Goal: Task Accomplishment & Management: Manage account settings

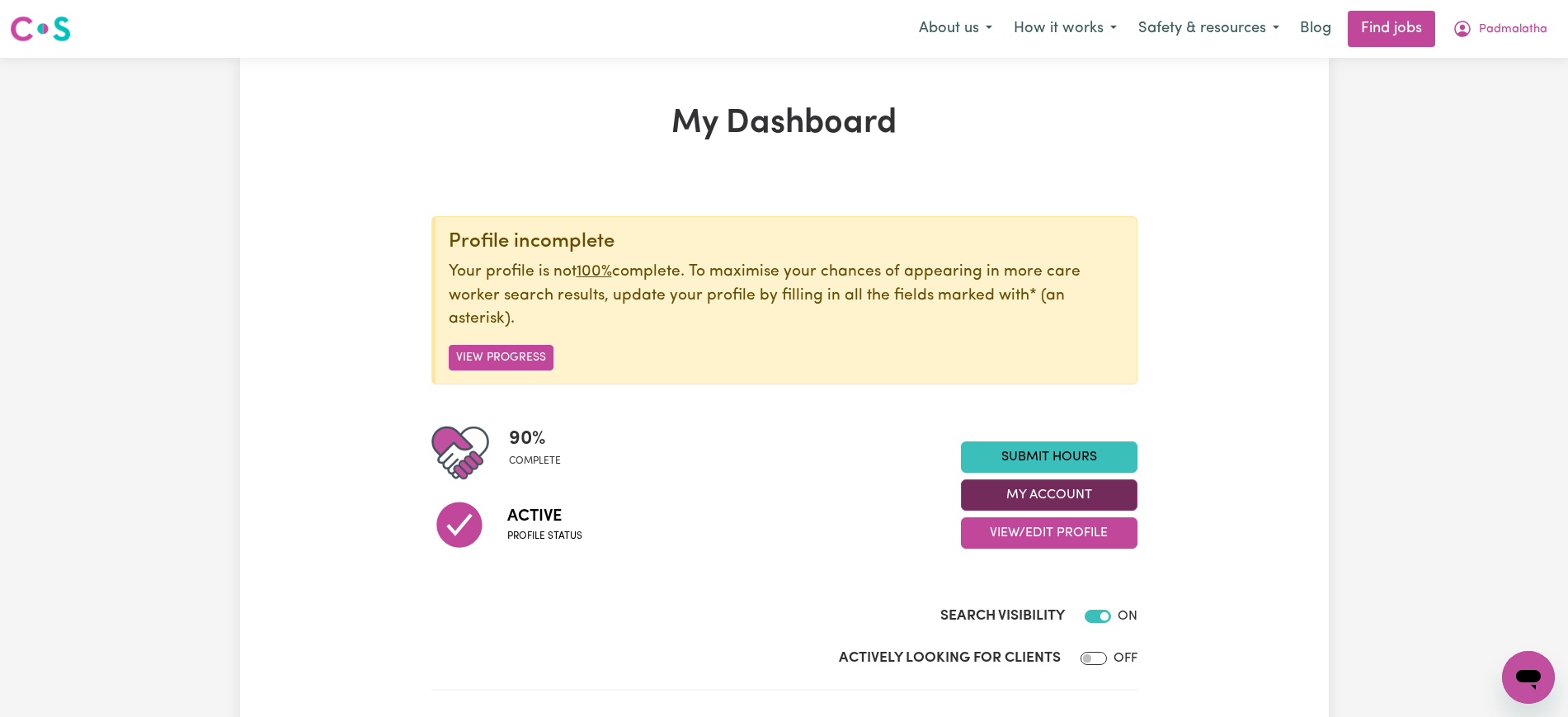
click at [1030, 489] on button "My Account" at bounding box center [1049, 495] width 177 height 32
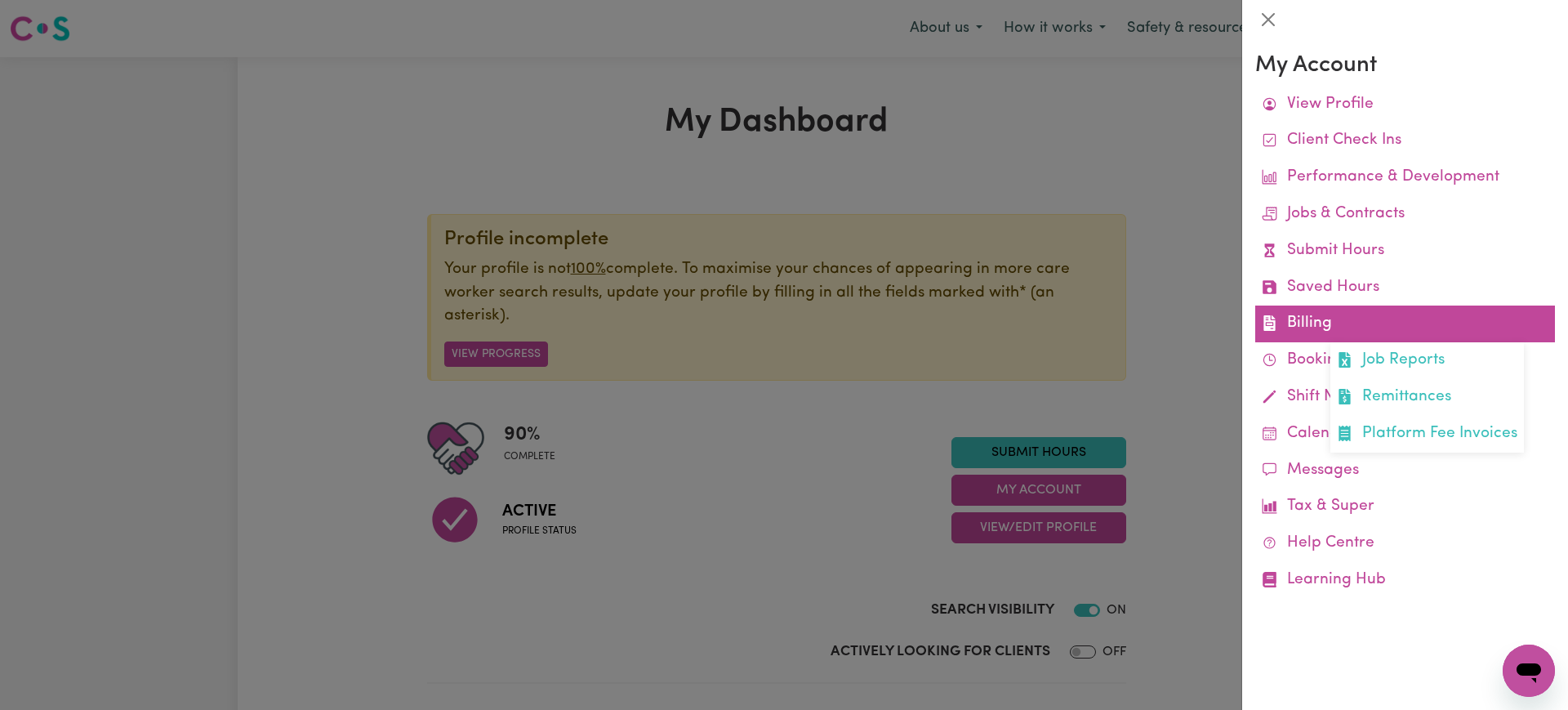
click at [1294, 331] on link "Billing Job Reports Remittances Platform Fee Invoices" at bounding box center [1406, 323] width 300 height 37
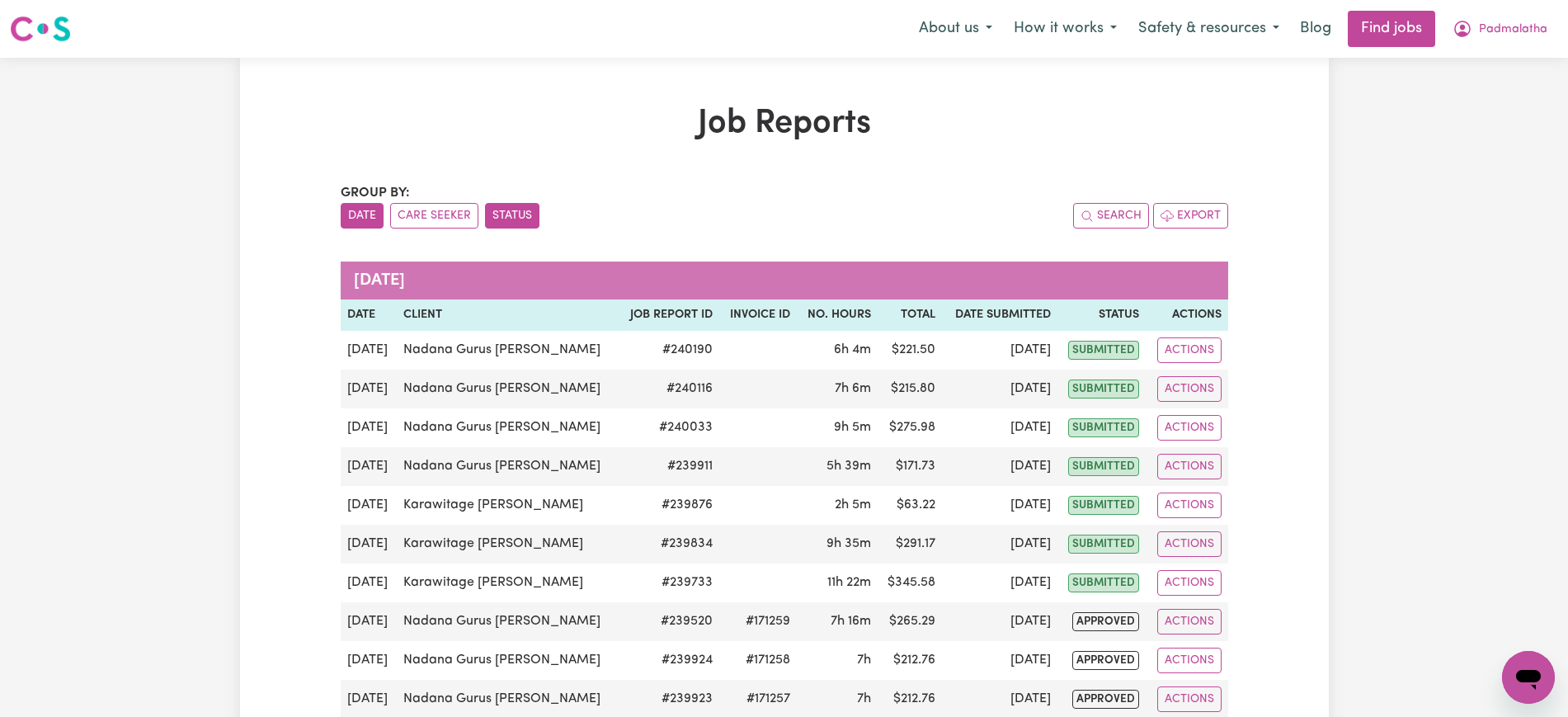
click at [531, 214] on button "Status" at bounding box center [512, 216] width 54 height 25
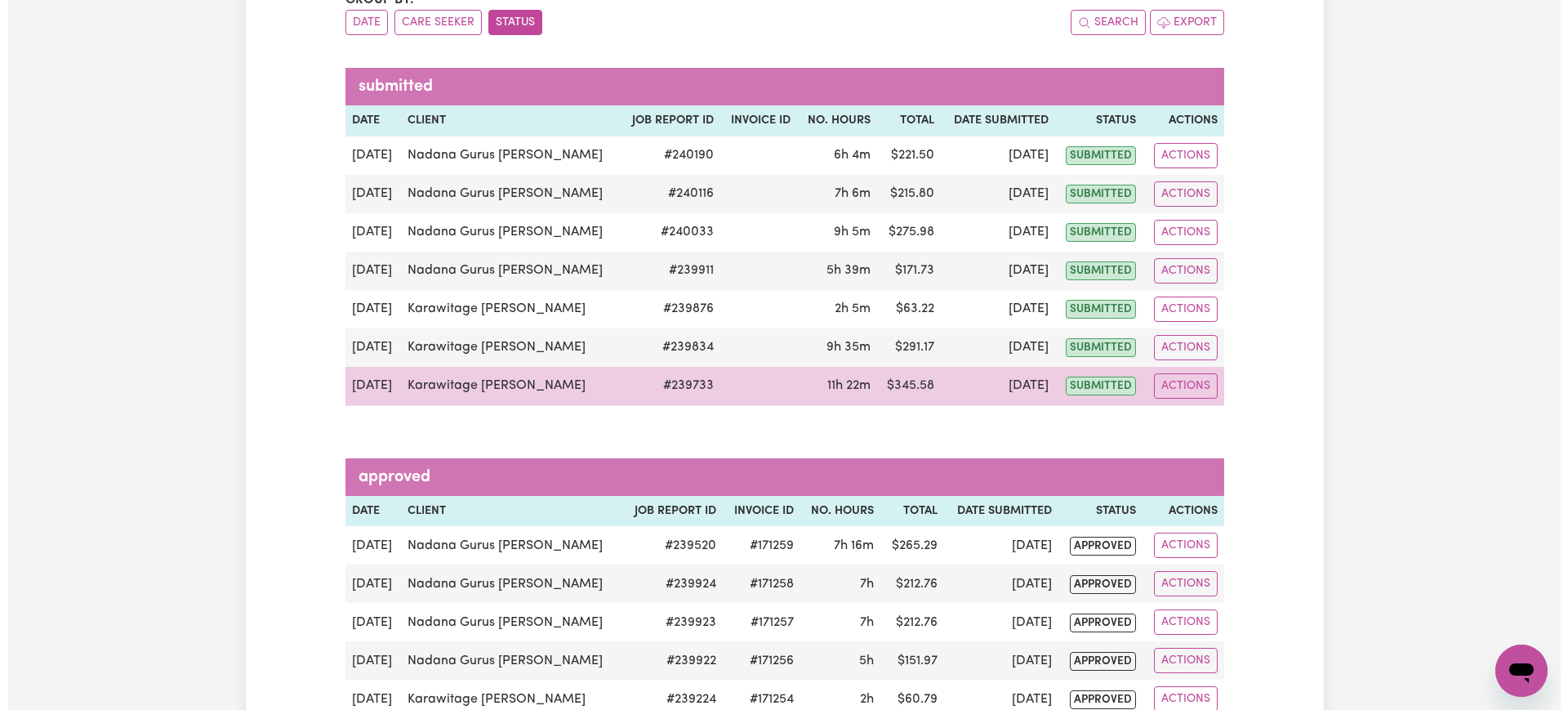
scroll to position [205, 0]
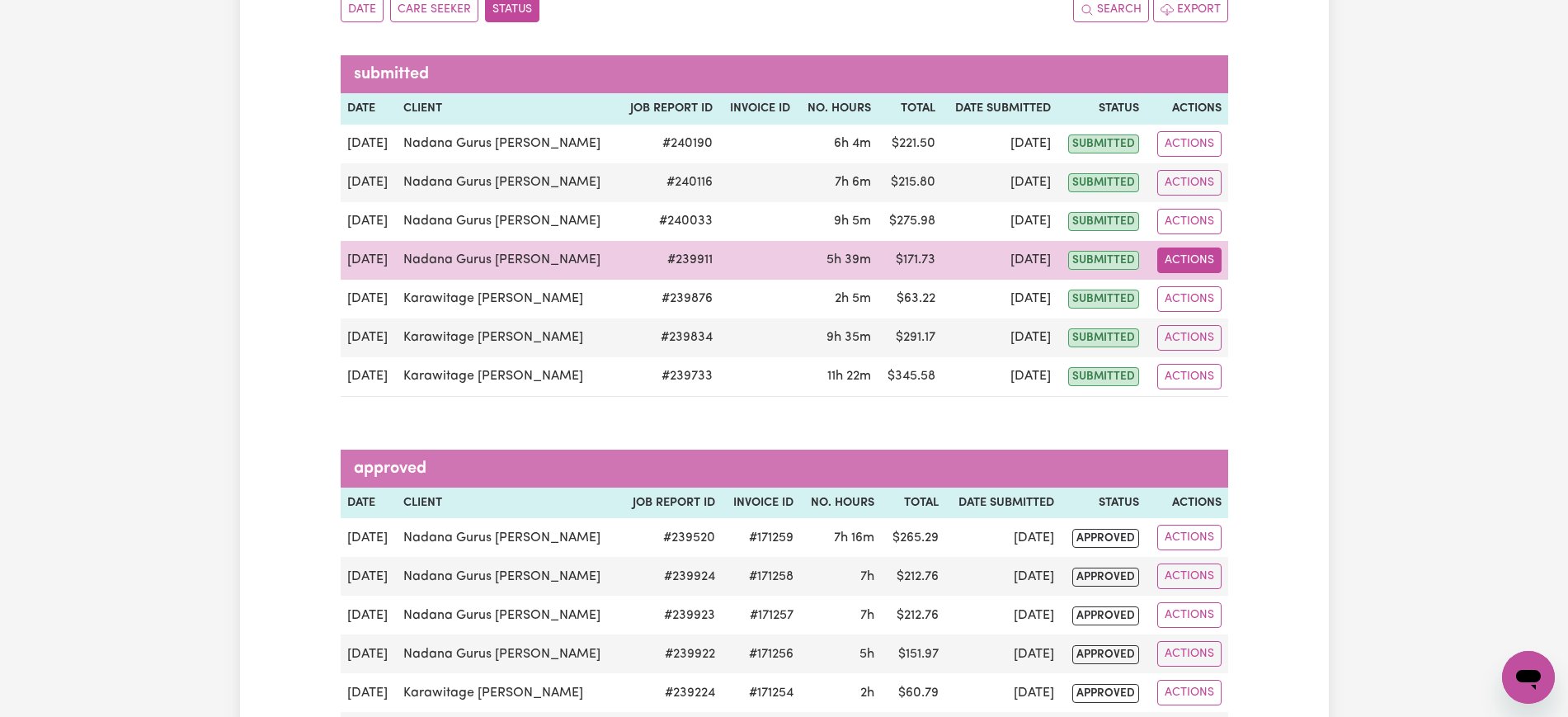
click at [1197, 263] on button "Actions" at bounding box center [1189, 260] width 64 height 25
drag, startPoint x: 1198, startPoint y: 266, endPoint x: 1190, endPoint y: 296, distance: 31.0
click at [1190, 296] on link "View Job Report" at bounding box center [1230, 298] width 141 height 33
select select "pm"
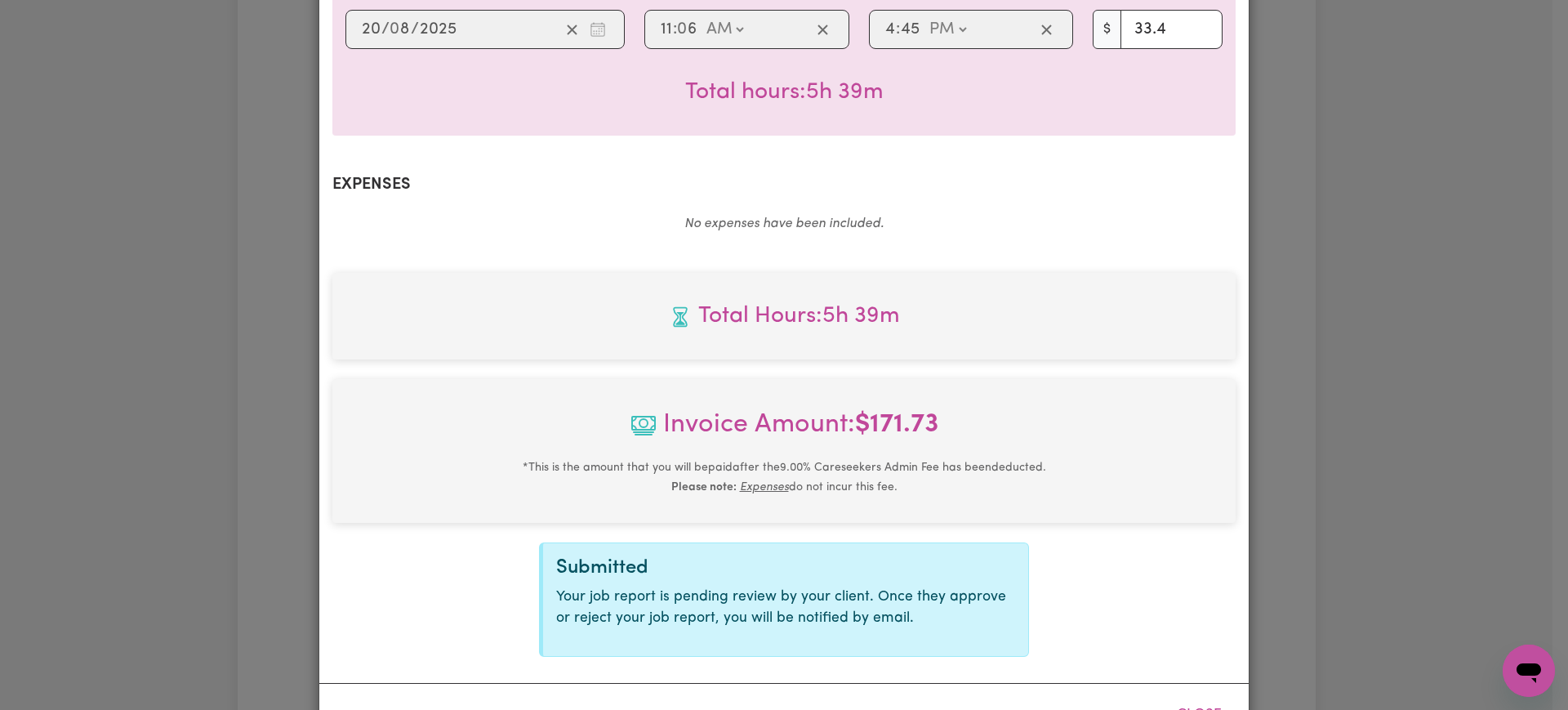
select select "33.4-Weekday"
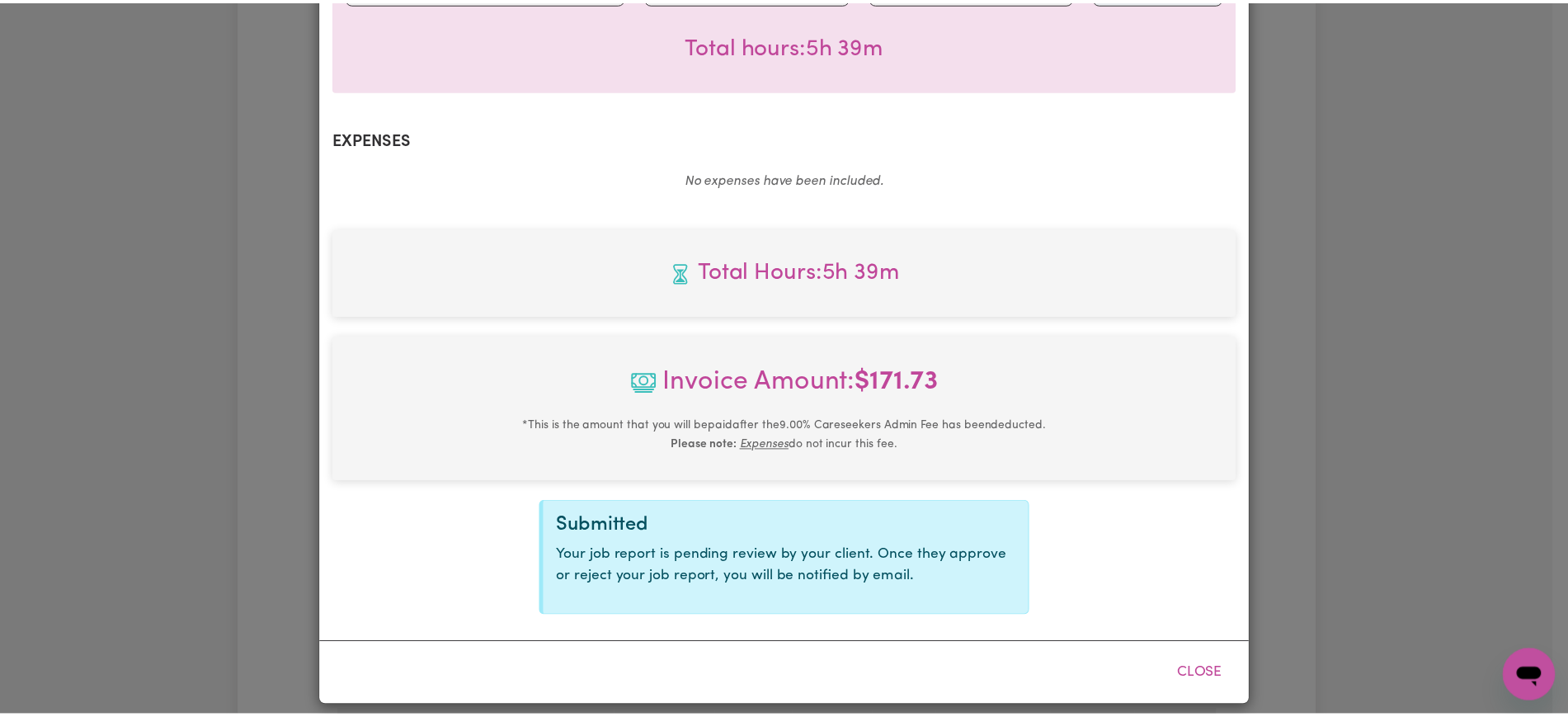
scroll to position [534, 0]
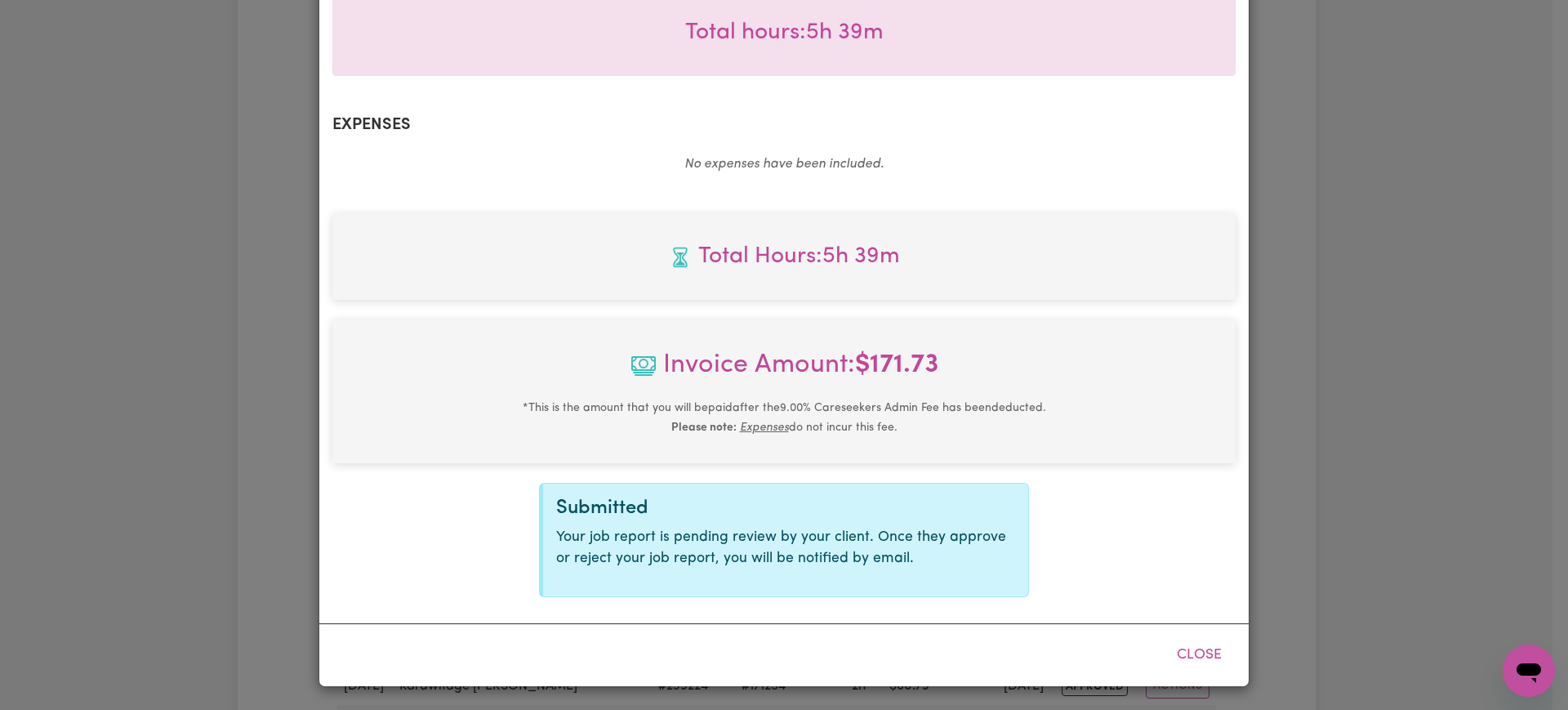
click at [1477, 404] on div "Job Report # 239911 - Nadana Gurus [PERSON_NAME] Summary Job report # 239911 Cl…" at bounding box center [784, 355] width 1568 height 710
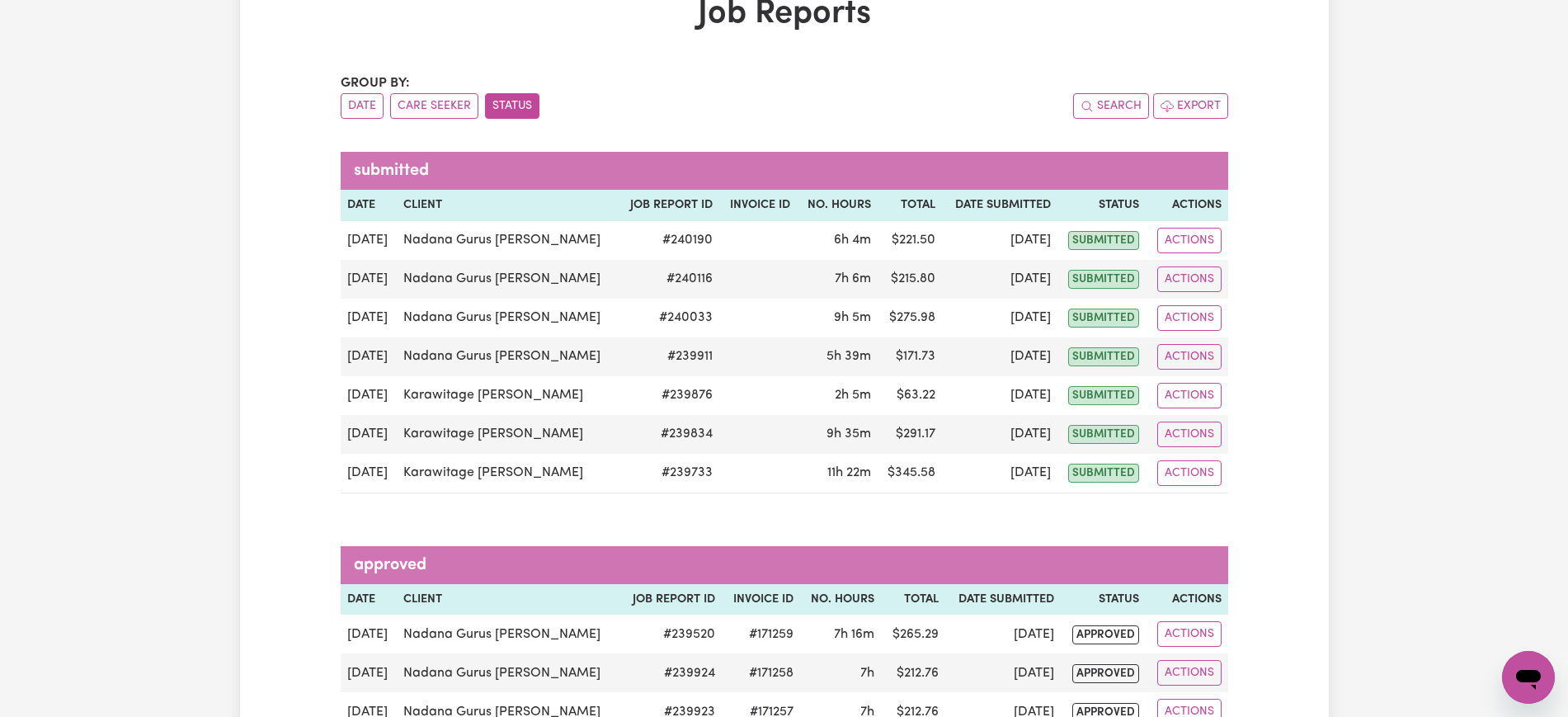
scroll to position [0, 0]
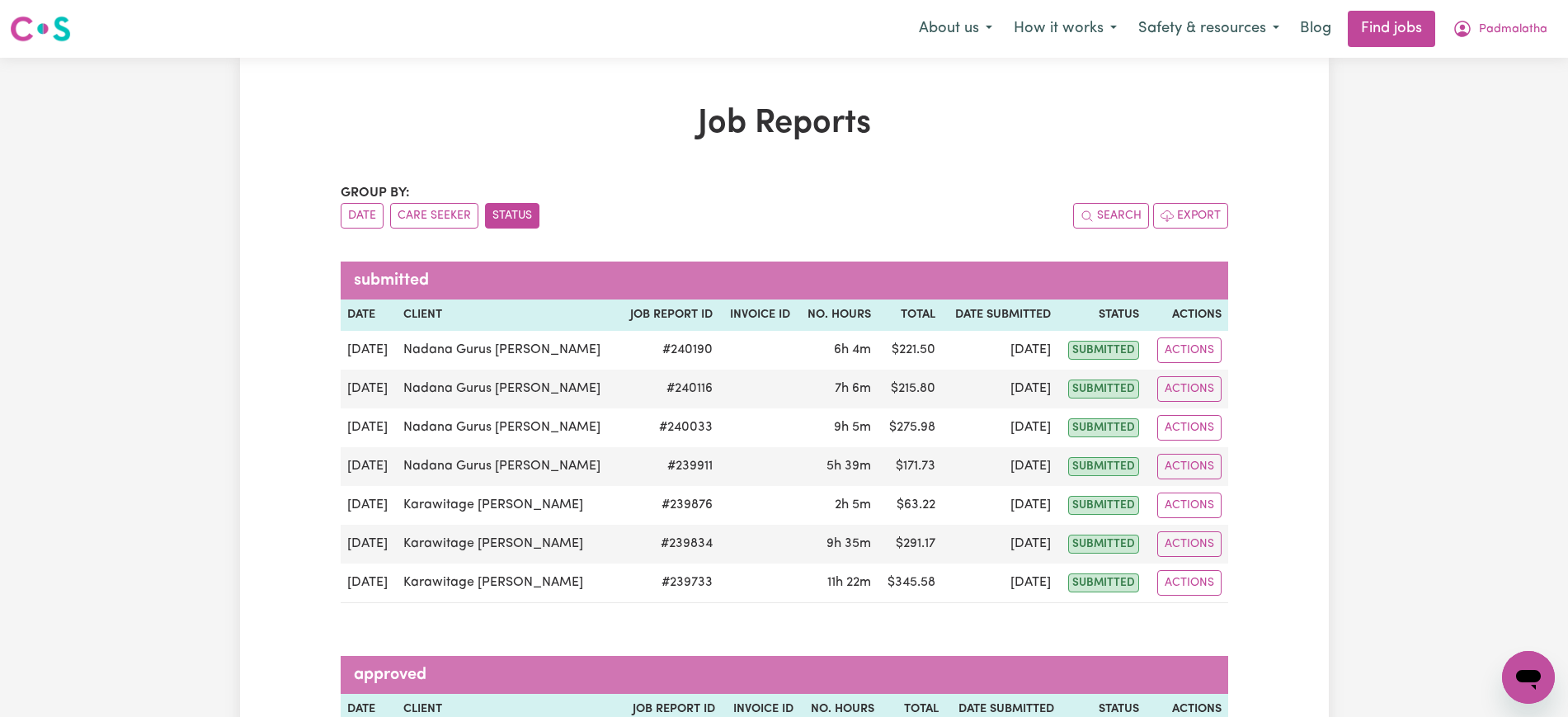
click at [334, 54] on nav "Menu About us How it works Safety & resources Blog Find jobs Padmalatha" at bounding box center [784, 29] width 1568 height 58
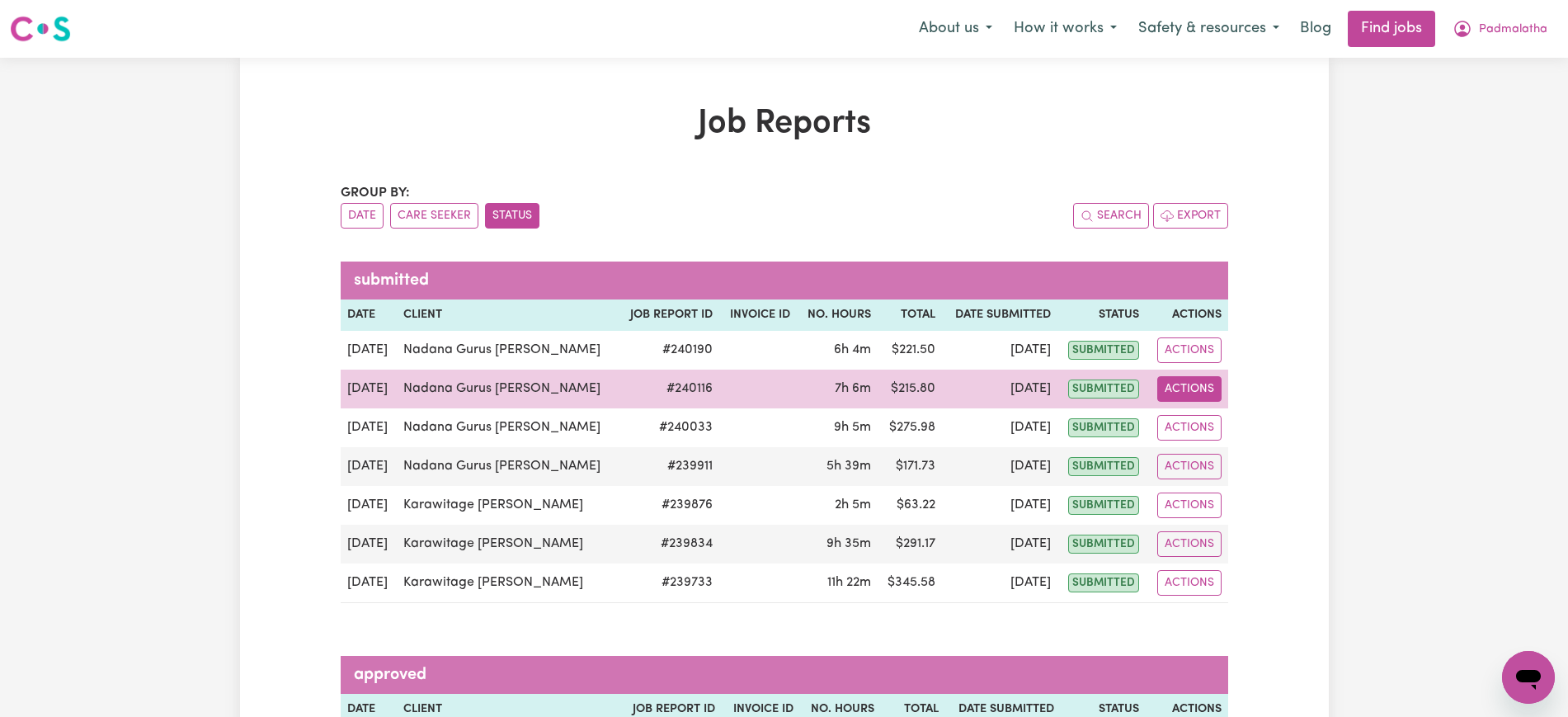
click at [1208, 389] on button "Actions" at bounding box center [1189, 389] width 64 height 25
click at [1224, 426] on link "View Job Report" at bounding box center [1230, 427] width 141 height 33
select select "pm"
select select "33.4-Weekday"
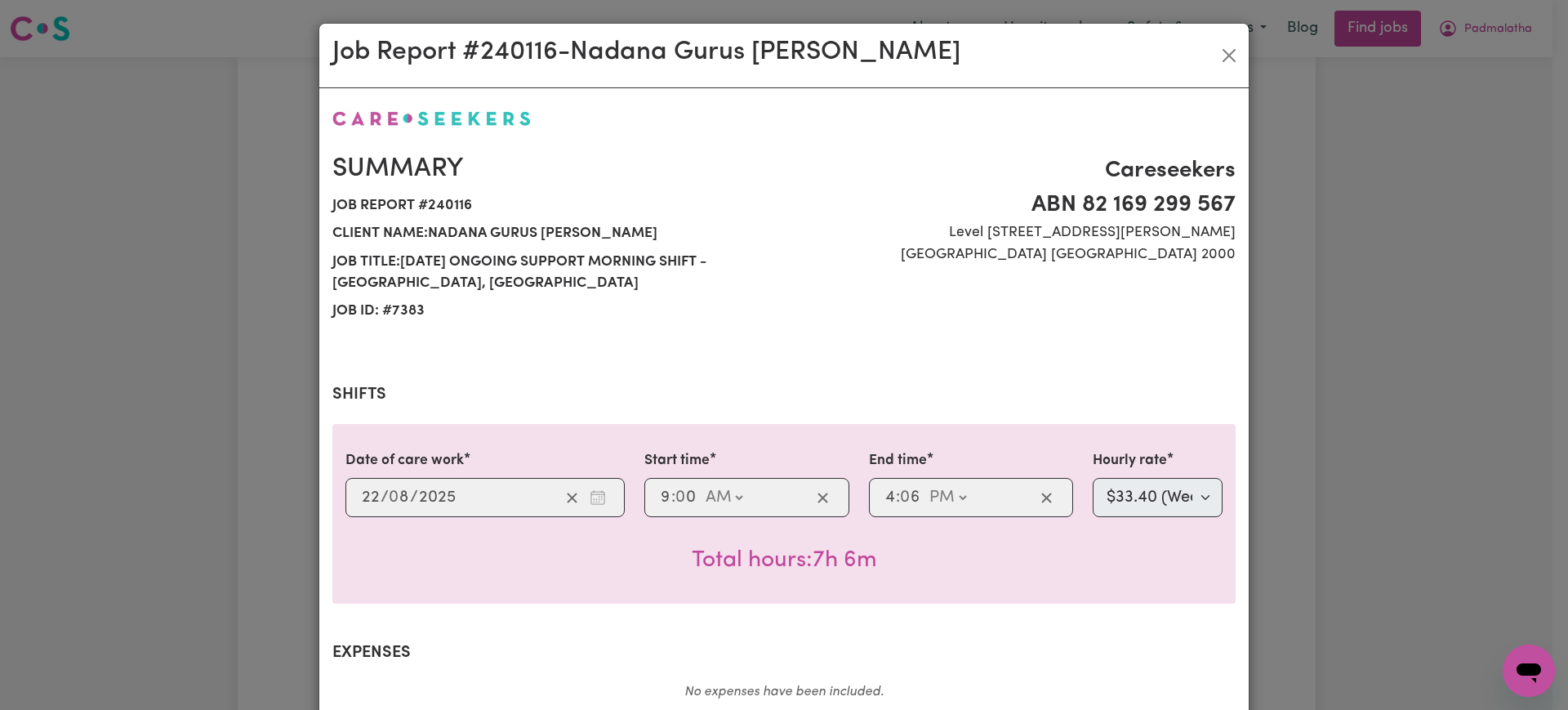
click at [1356, 272] on div "Job Report # 240116 - Nadana Gurus [PERSON_NAME] Summary Job report # 240116 Cl…" at bounding box center [784, 355] width 1568 height 710
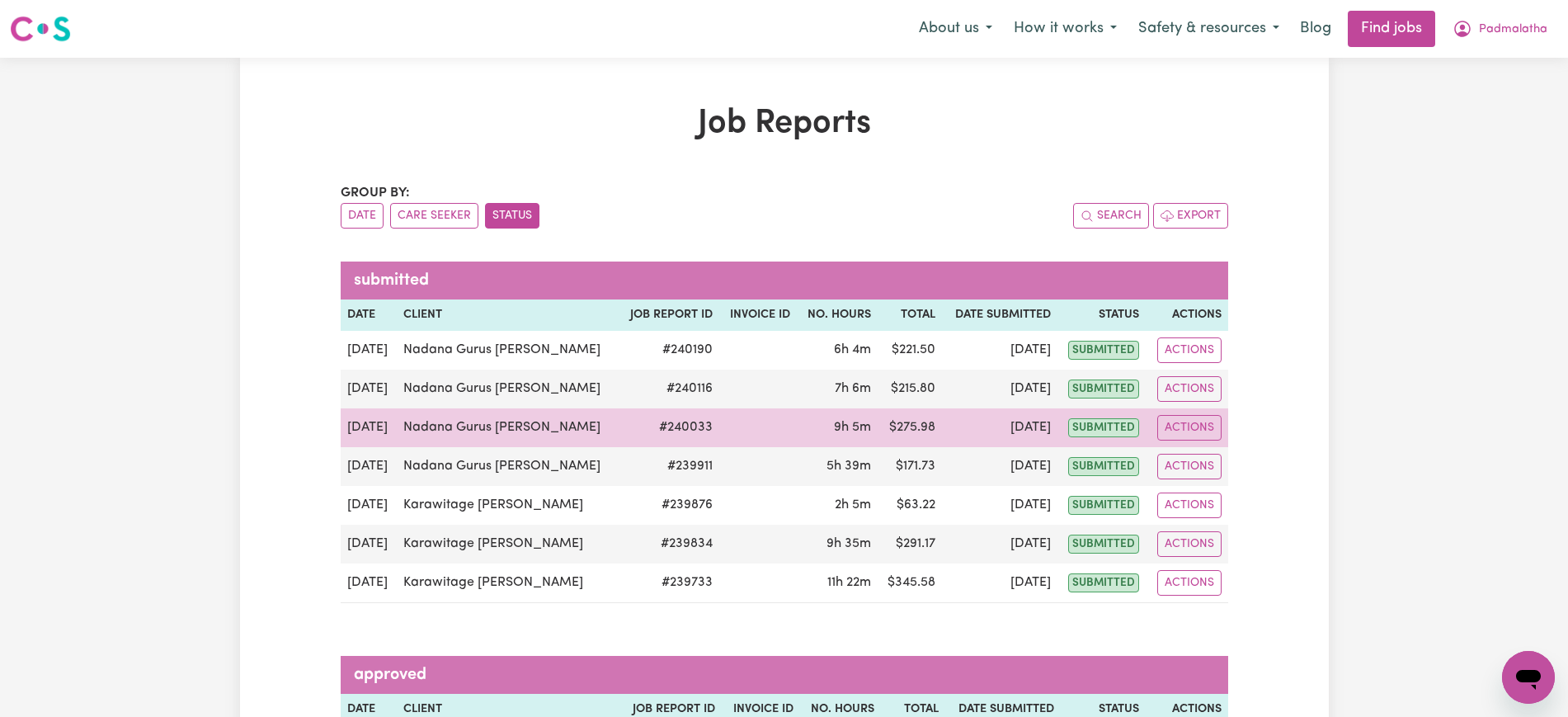
drag, startPoint x: 1192, startPoint y: 431, endPoint x: 1206, endPoint y: 440, distance: 16.6
click at [1192, 429] on button "Actions" at bounding box center [1189, 428] width 64 height 25
click at [1204, 461] on link "View Job Report" at bounding box center [1230, 466] width 141 height 33
select select "pm"
select select "33.4-Weekday"
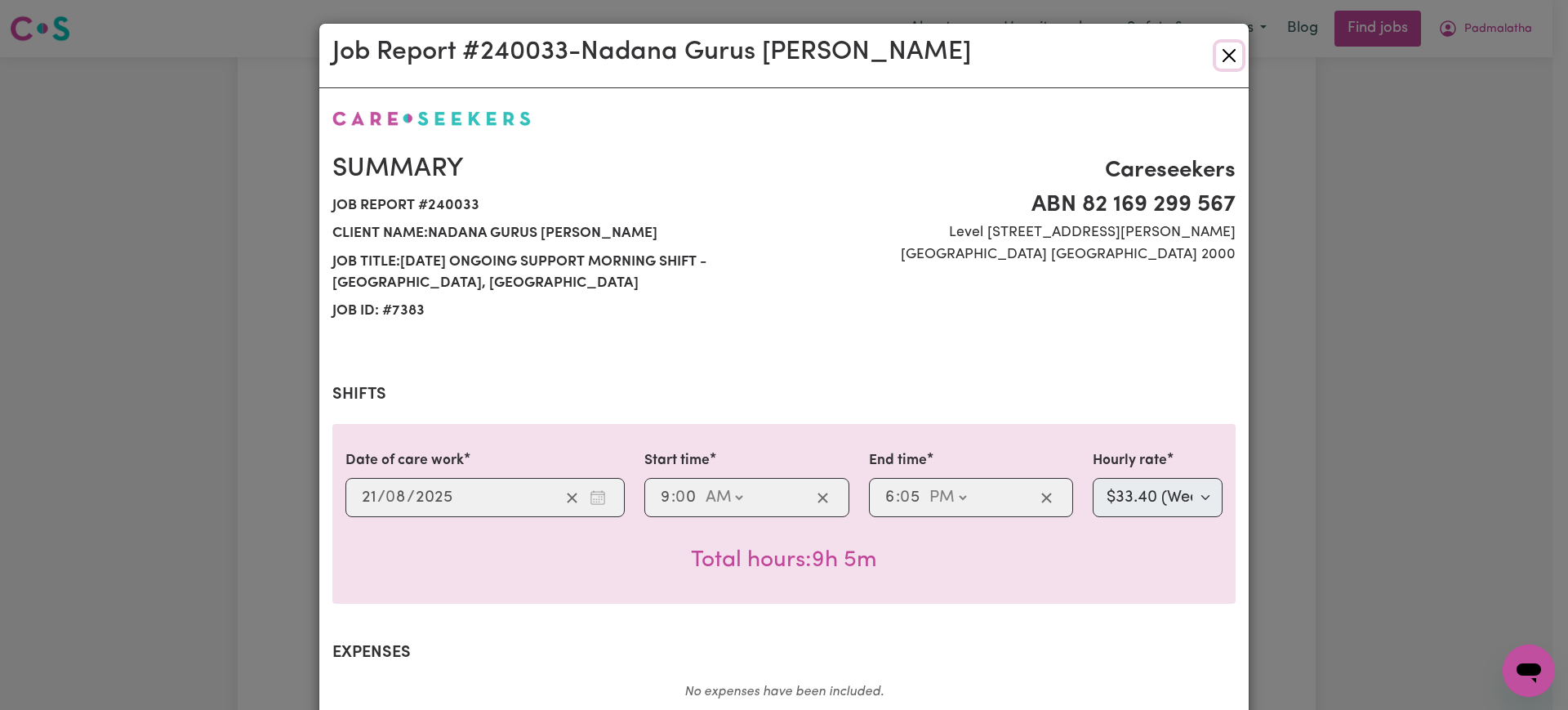
click at [1226, 49] on button "Close" at bounding box center [1229, 55] width 26 height 26
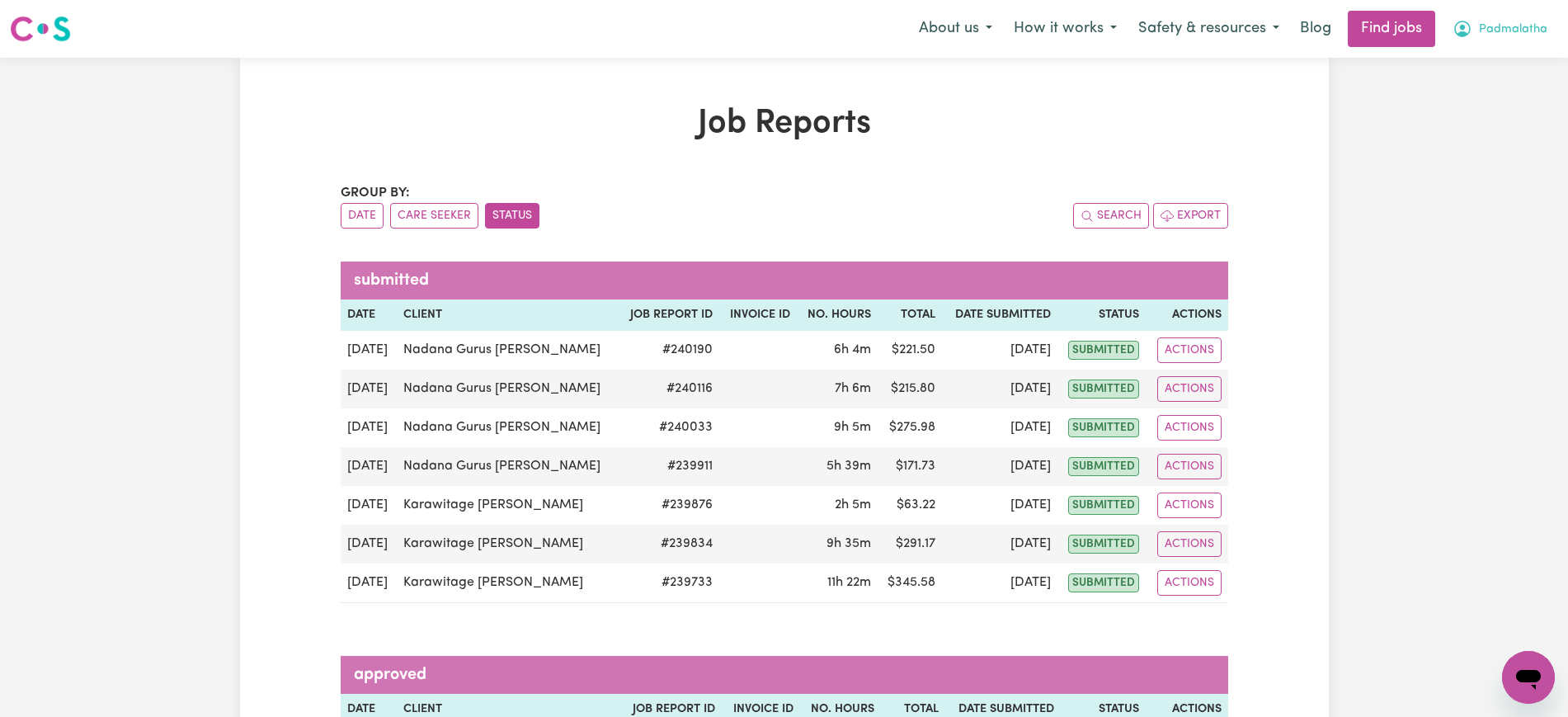
click at [1481, 33] on span "Padmalatha" at bounding box center [1514, 30] width 69 height 18
click at [1464, 123] on link "Logout" at bounding box center [1492, 126] width 131 height 32
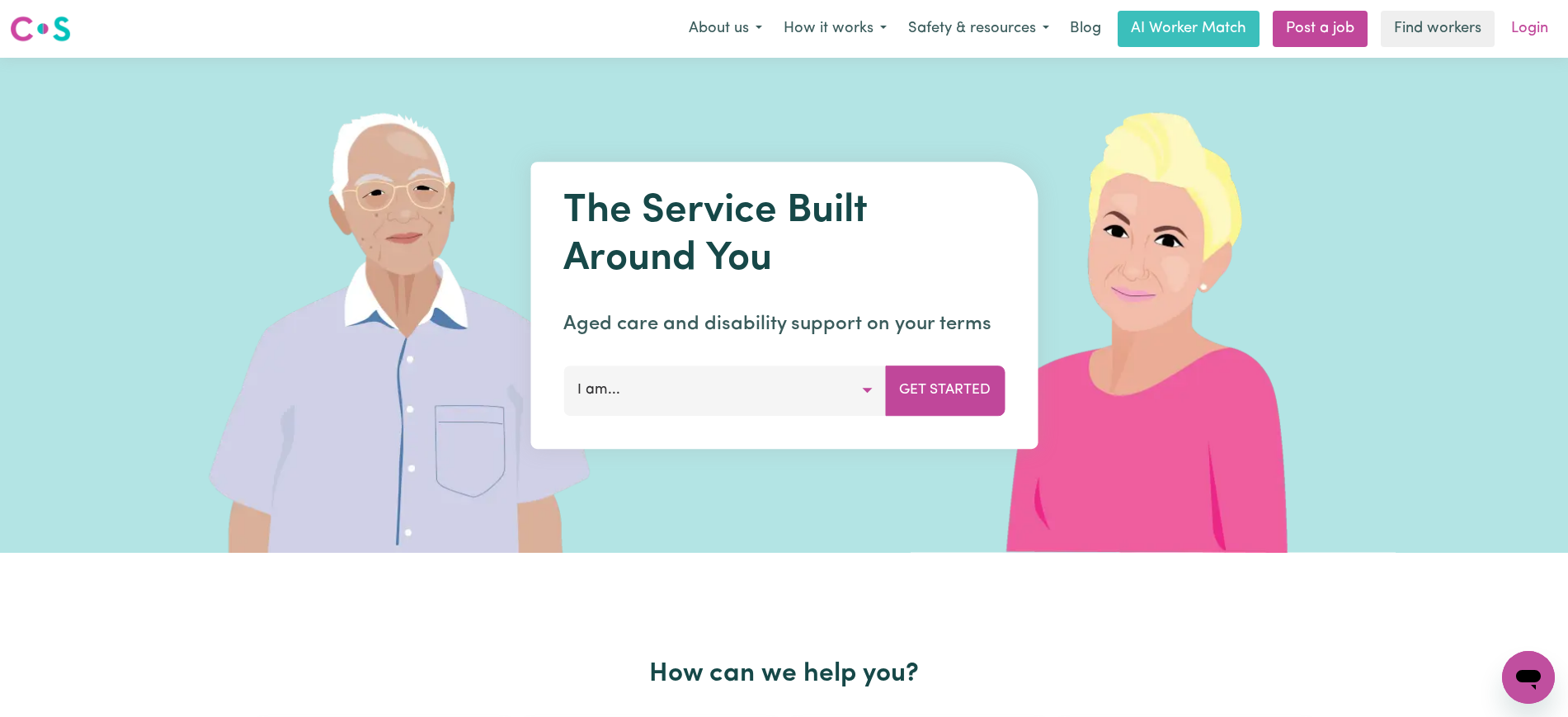
click at [1519, 38] on link "Login" at bounding box center [1529, 29] width 57 height 36
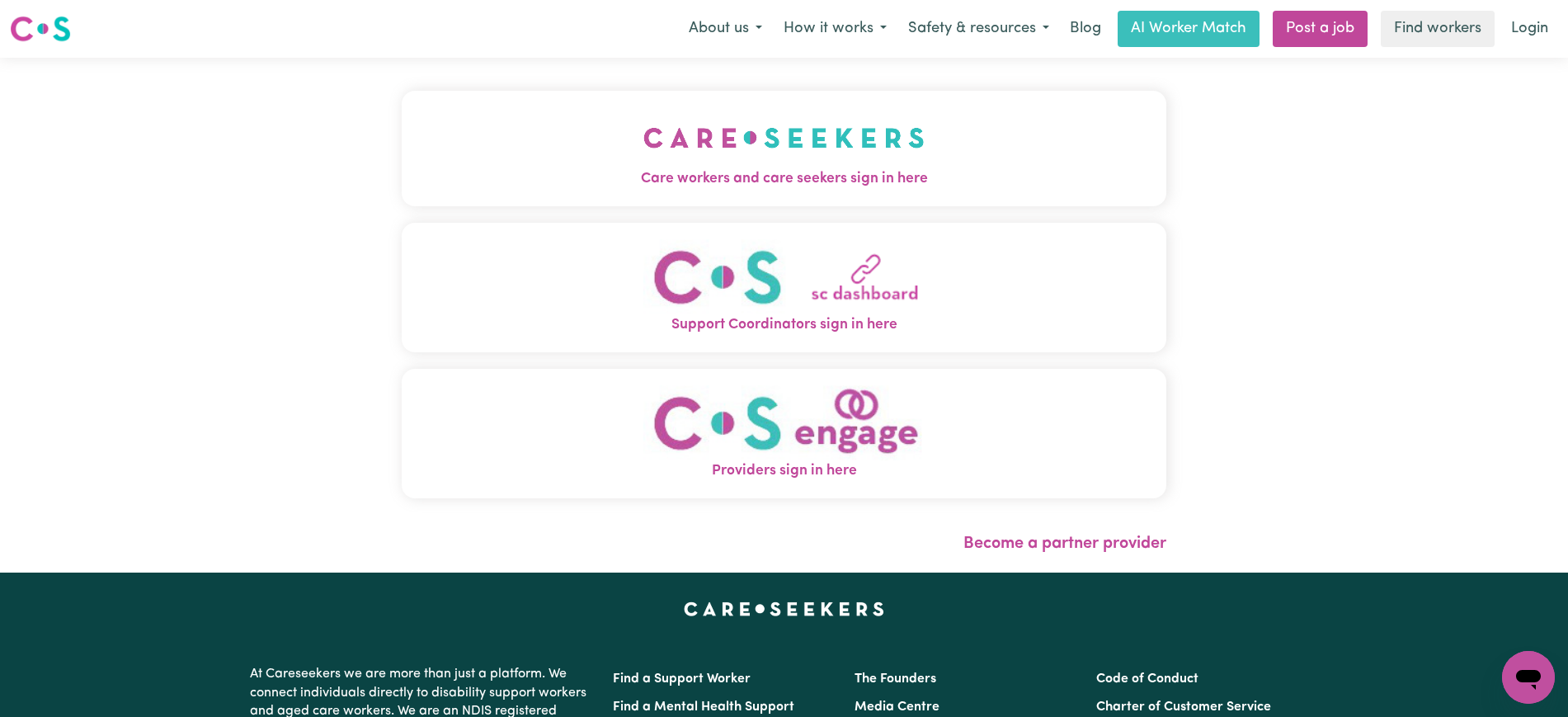
drag, startPoint x: 934, startPoint y: 134, endPoint x: 842, endPoint y: 139, distance: 92.1
click at [935, 133] on button "Care workers and care seekers sign in here" at bounding box center [784, 148] width 765 height 115
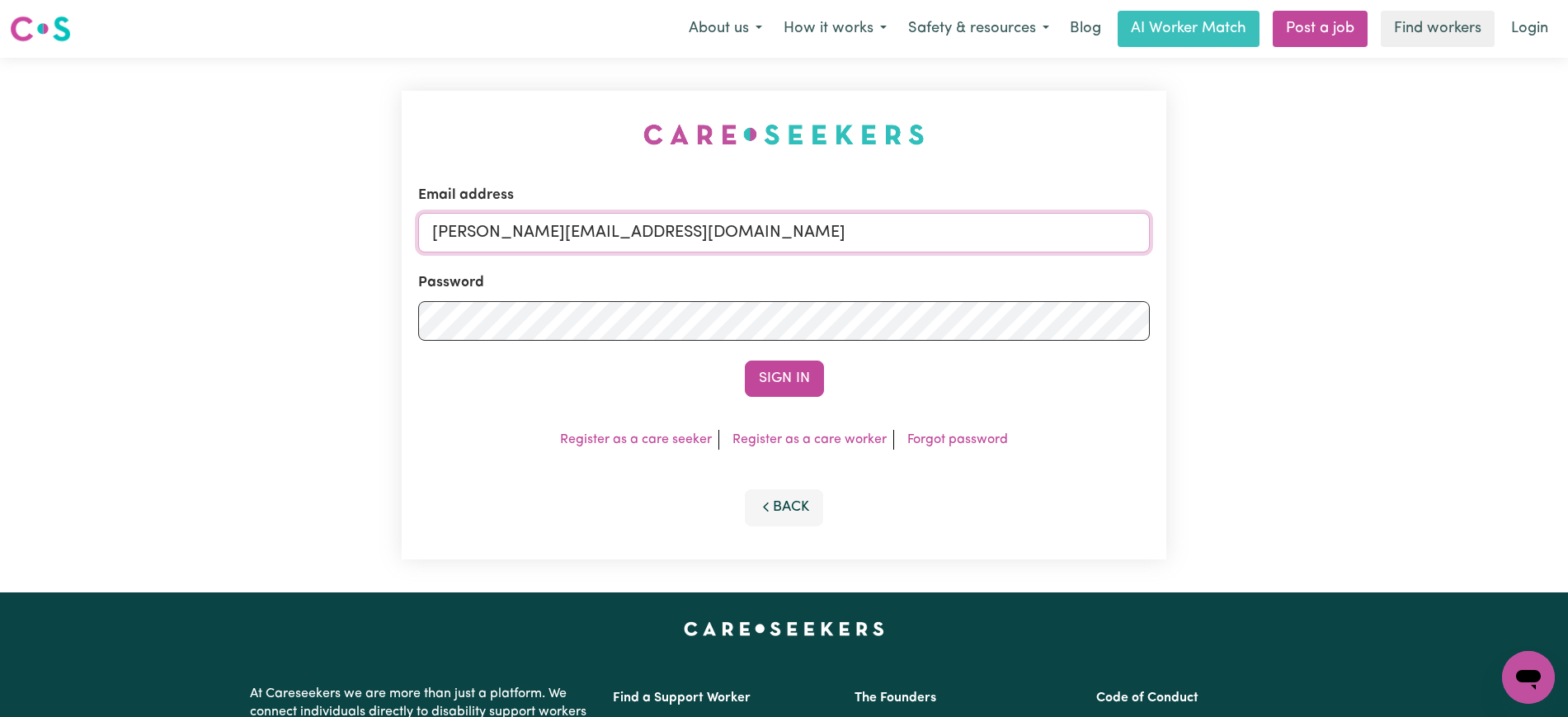
click at [696, 228] on input "[PERSON_NAME][EMAIL_ADDRESS][DOMAIN_NAME]" at bounding box center [783, 233] width 731 height 40
drag, startPoint x: 534, startPoint y: 230, endPoint x: 1553, endPoint y: 309, distance: 1022.1
click at [1567, 344] on html "Menu About us How it works Safety & resources Blog AI Worker Match Post a job F…" at bounding box center [784, 625] width 1568 height 1249
type input "superuser~[EMAIL_ADDRESS][DOMAIN_NAME]"
drag, startPoint x: 518, startPoint y: 230, endPoint x: 568, endPoint y: 243, distance: 51.7
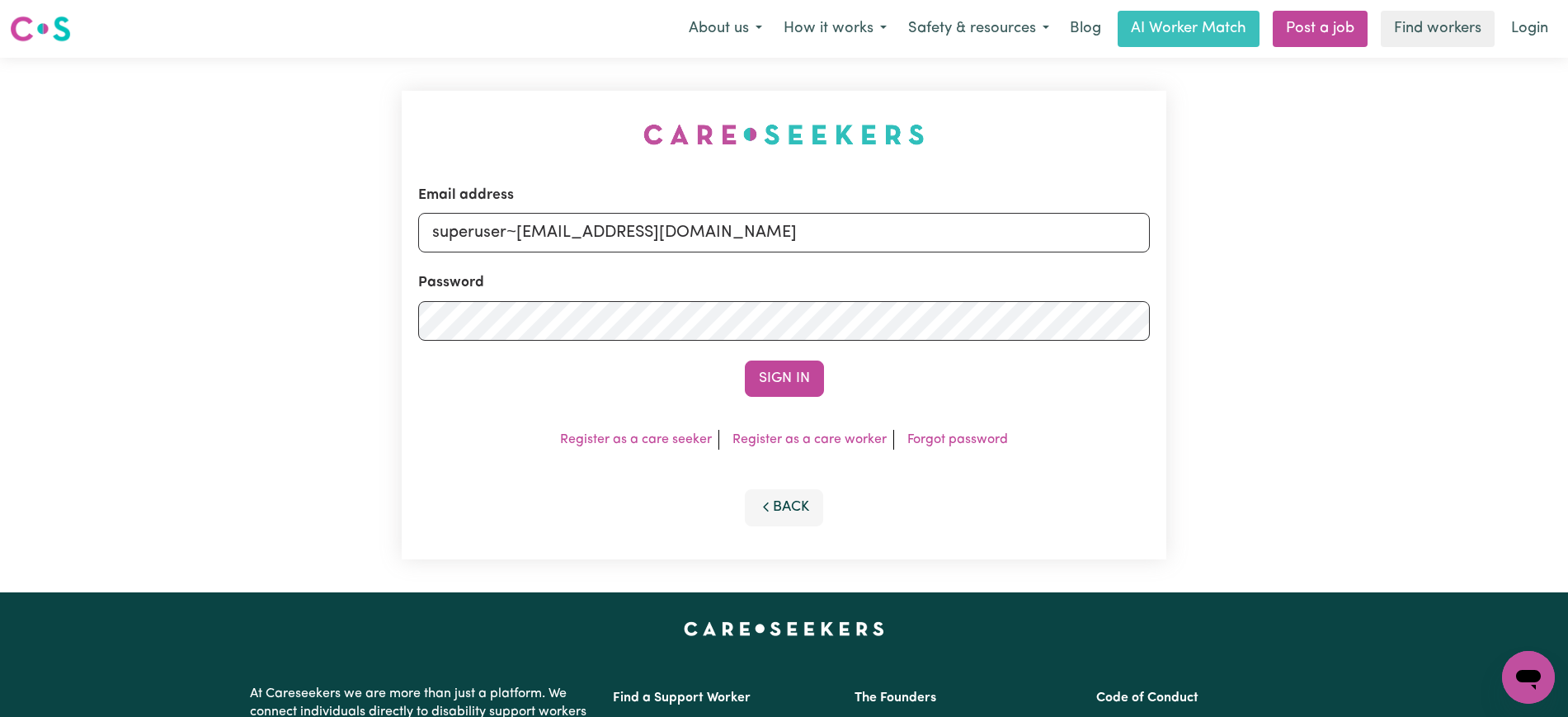
click at [746, 229] on input "superuser~[EMAIL_ADDRESS][DOMAIN_NAME]" at bounding box center [783, 233] width 731 height 40
click at [695, 236] on input "superuser~[EMAIL_ADDRESS][DOMAIN_NAME]" at bounding box center [783, 233] width 731 height 40
click at [745, 361] on button "Sign In" at bounding box center [784, 379] width 79 height 36
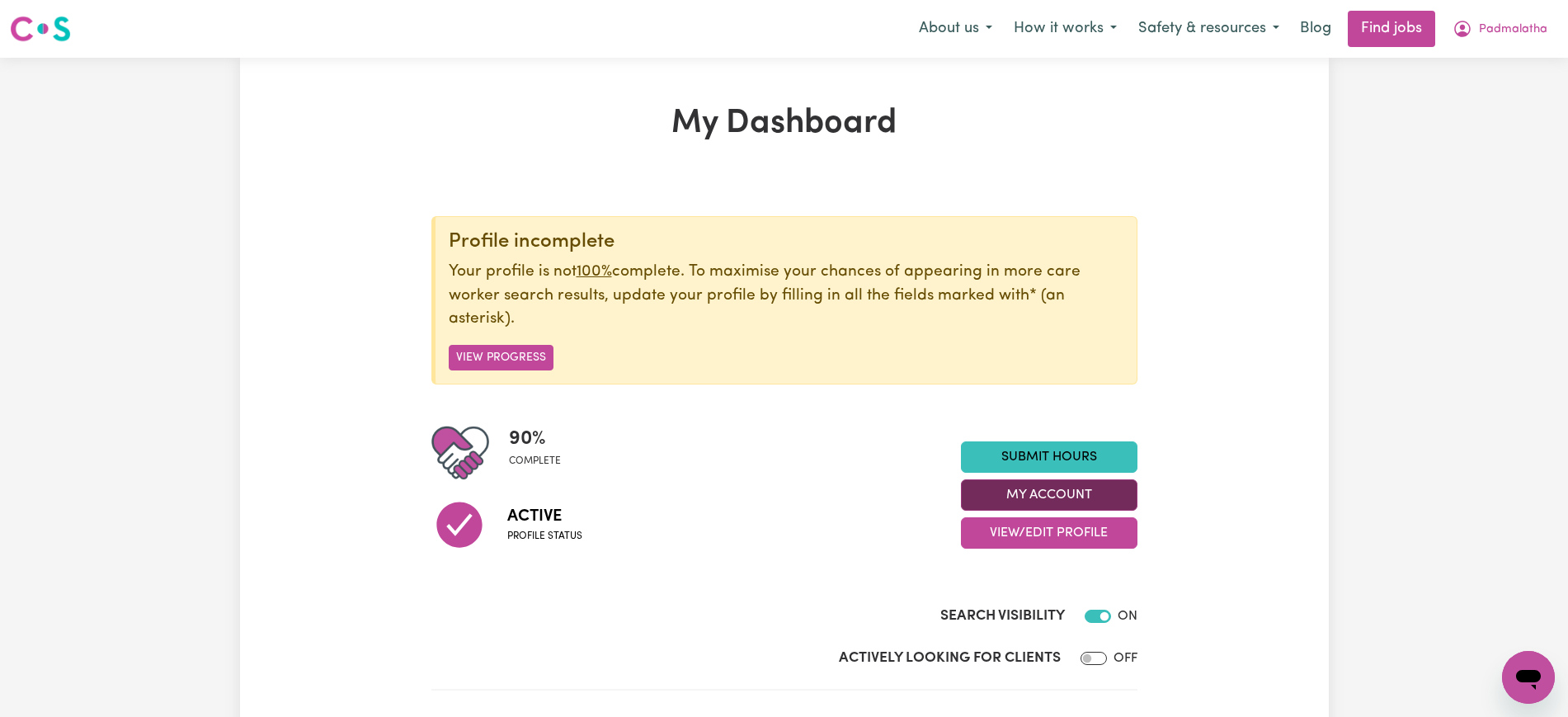
click at [1027, 495] on button "My Account" at bounding box center [1049, 495] width 177 height 32
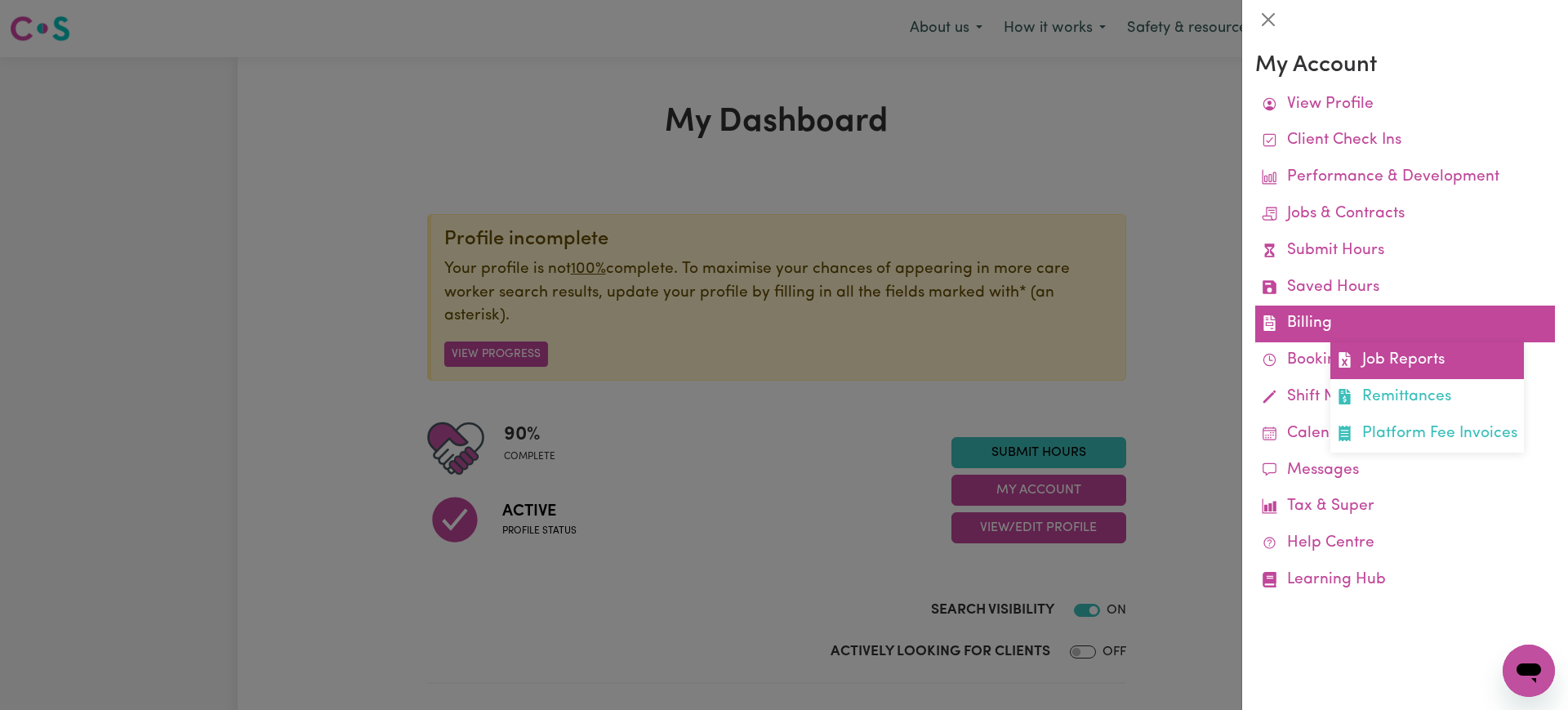
click at [1378, 357] on link "Job Reports" at bounding box center [1428, 360] width 194 height 37
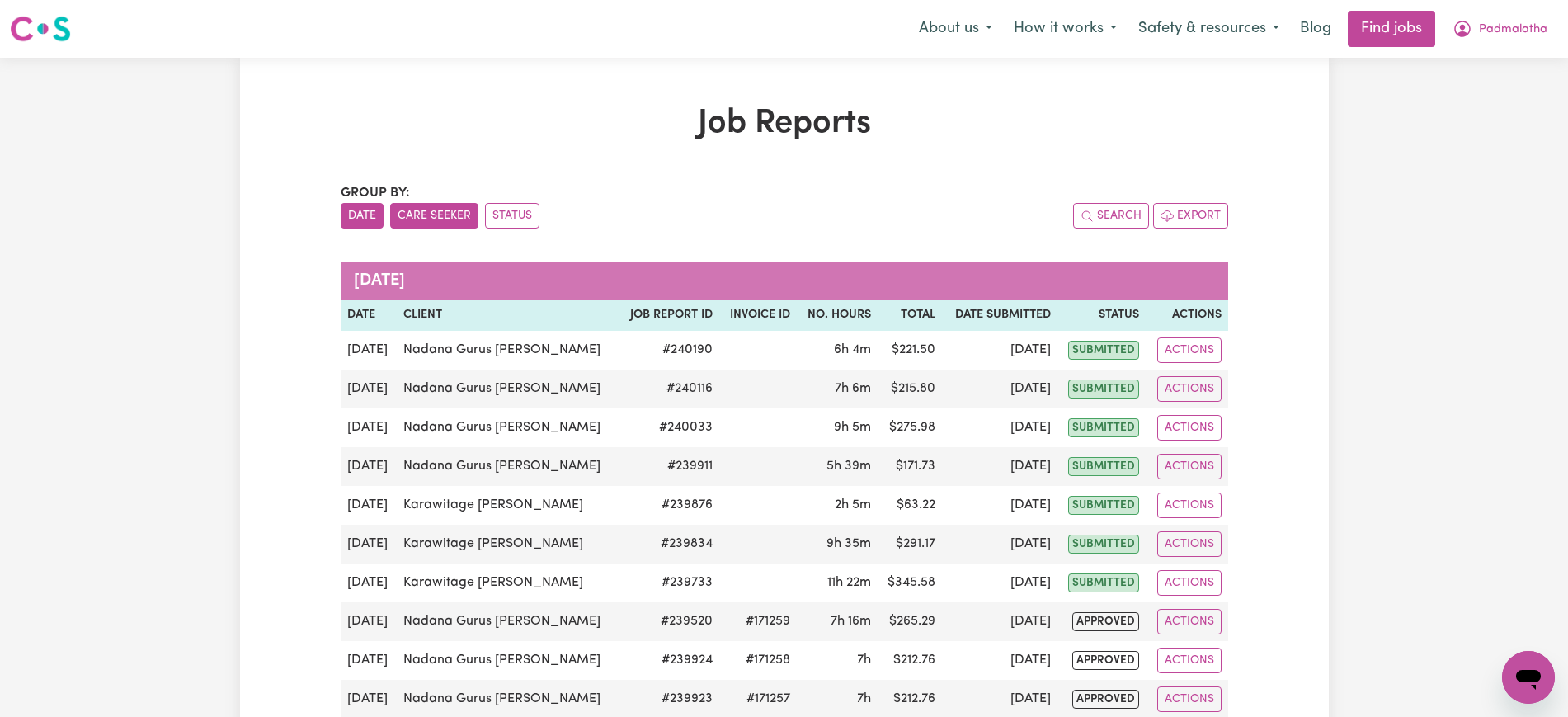
click at [403, 221] on button "Care Seeker" at bounding box center [433, 216] width 88 height 25
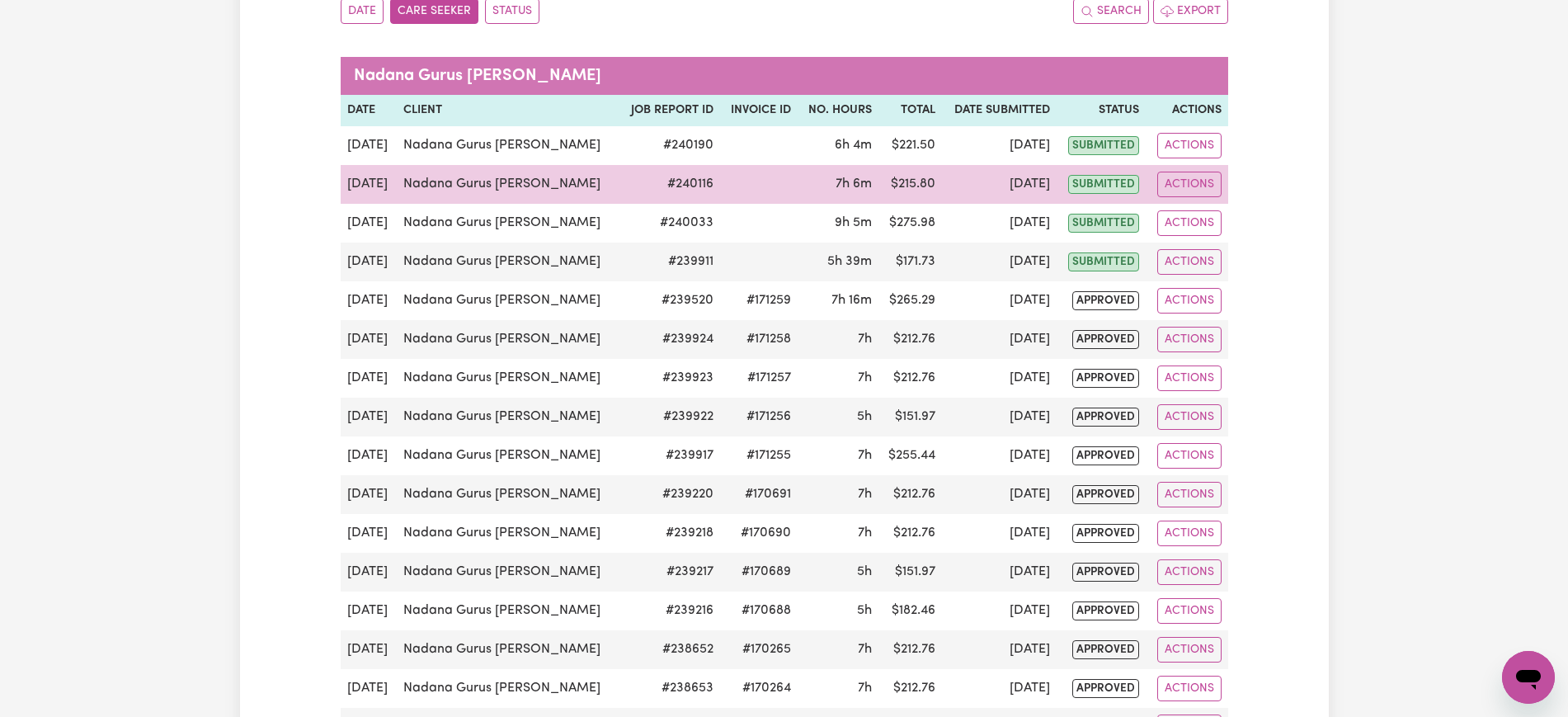
scroll to position [207, 0]
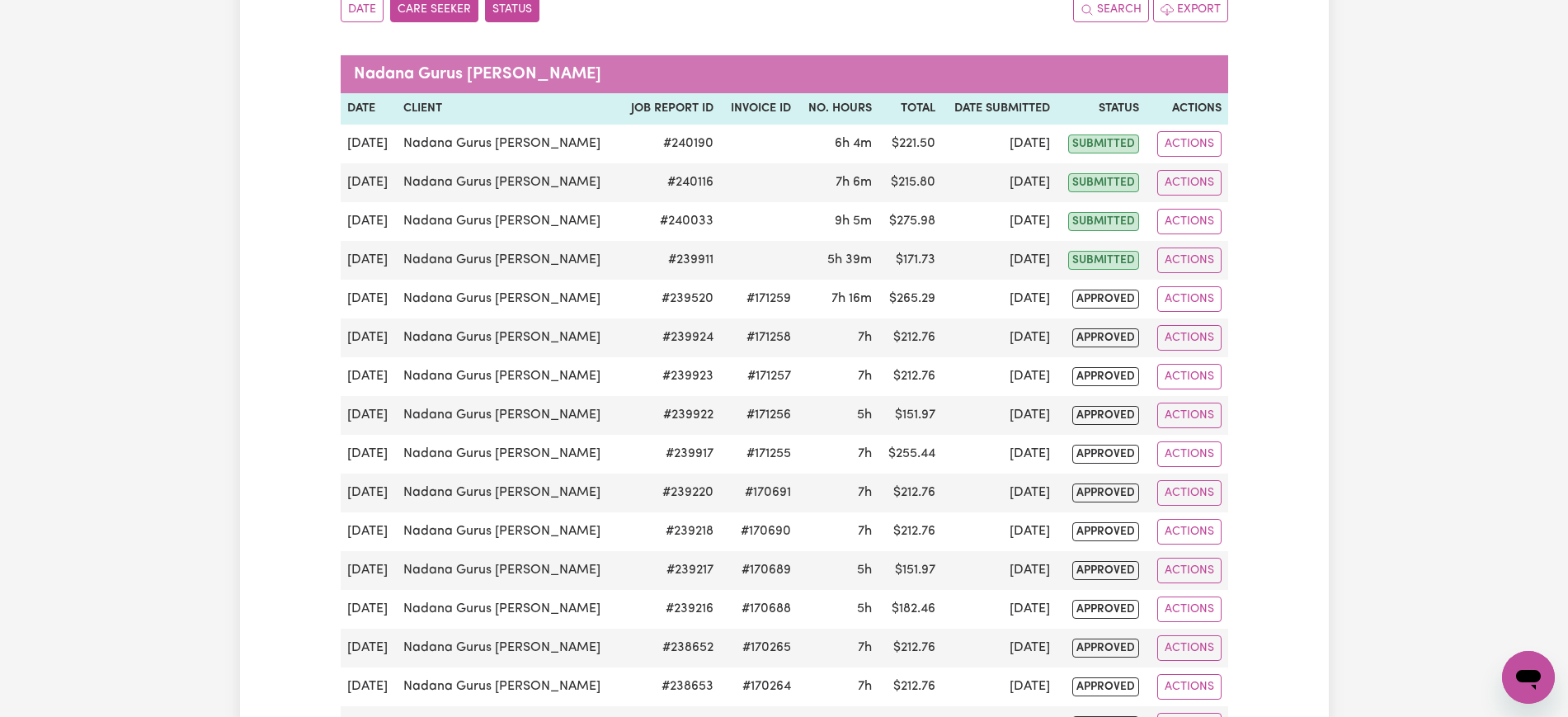
click at [523, 14] on button "Status" at bounding box center [512, 9] width 54 height 25
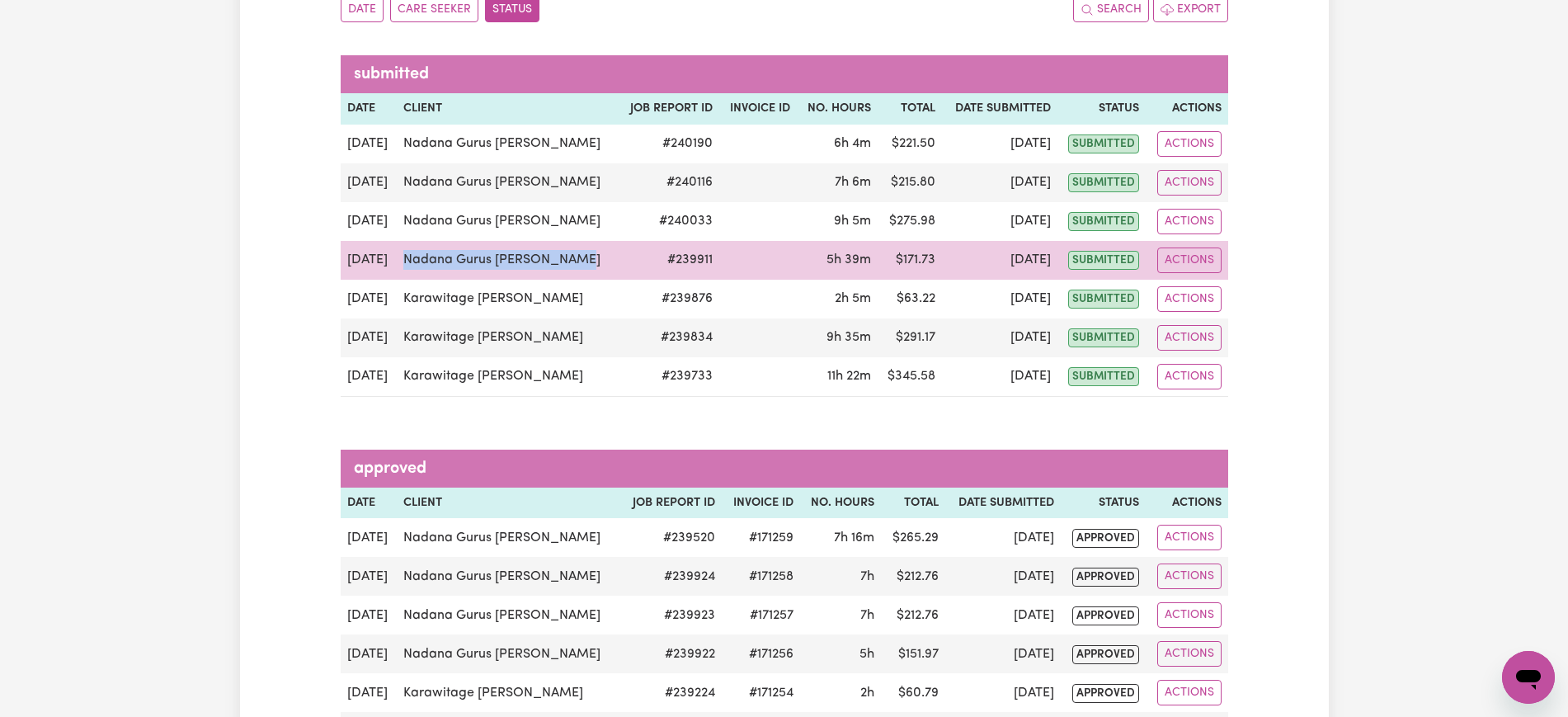
drag, startPoint x: 405, startPoint y: 260, endPoint x: 595, endPoint y: 249, distance: 190.3
click at [595, 249] on td "Nadana Gurus [PERSON_NAME]" at bounding box center [508, 260] width 222 height 39
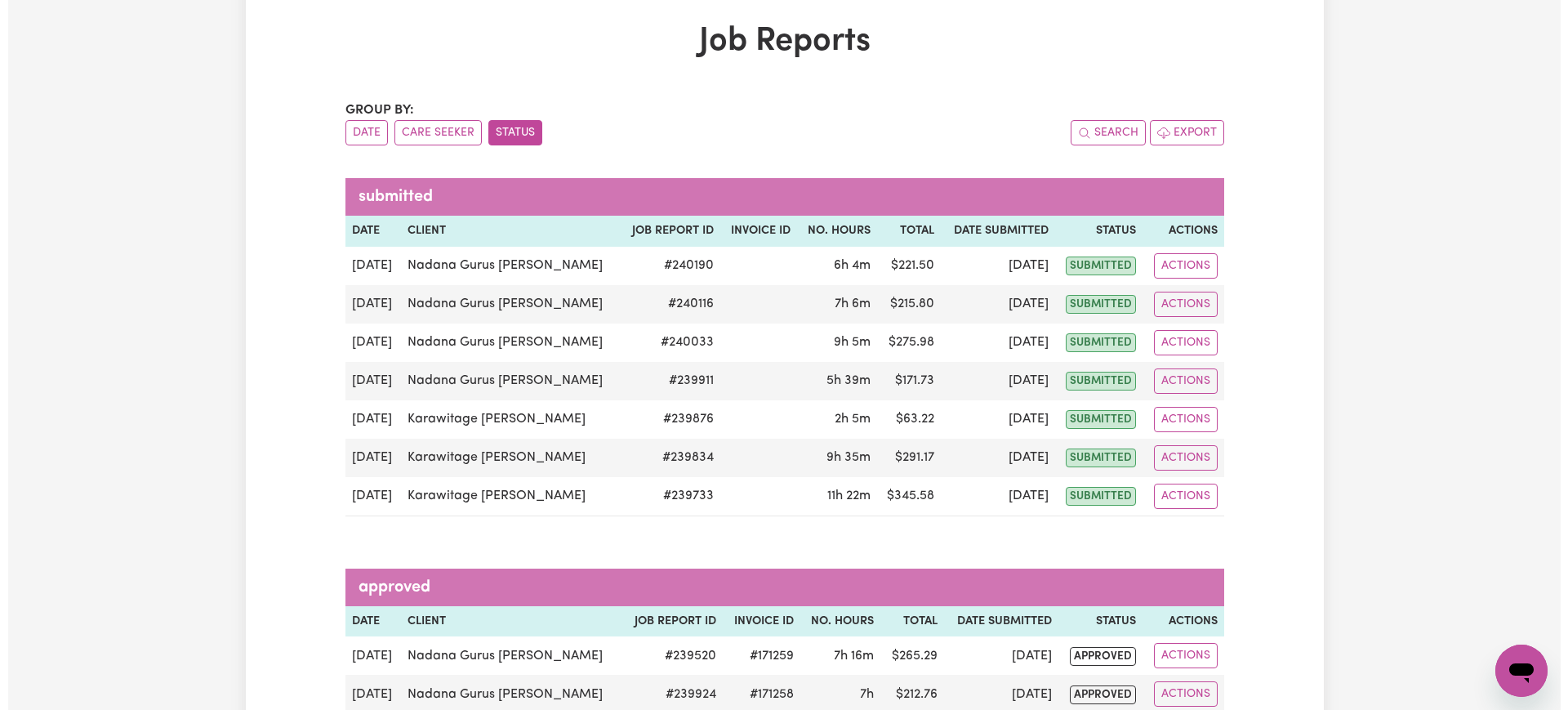
scroll to position [0, 0]
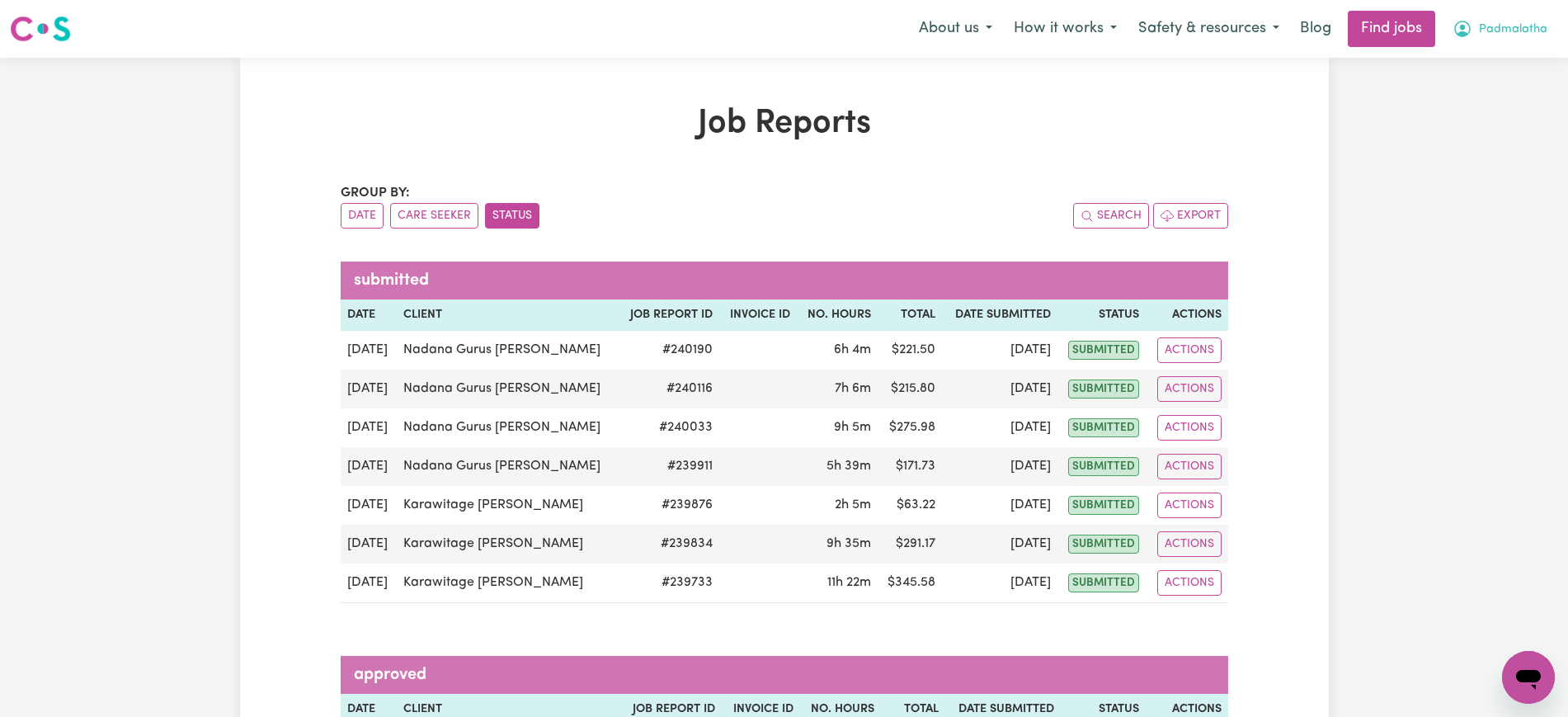
click at [1506, 27] on span "Padmalatha" at bounding box center [1514, 30] width 69 height 18
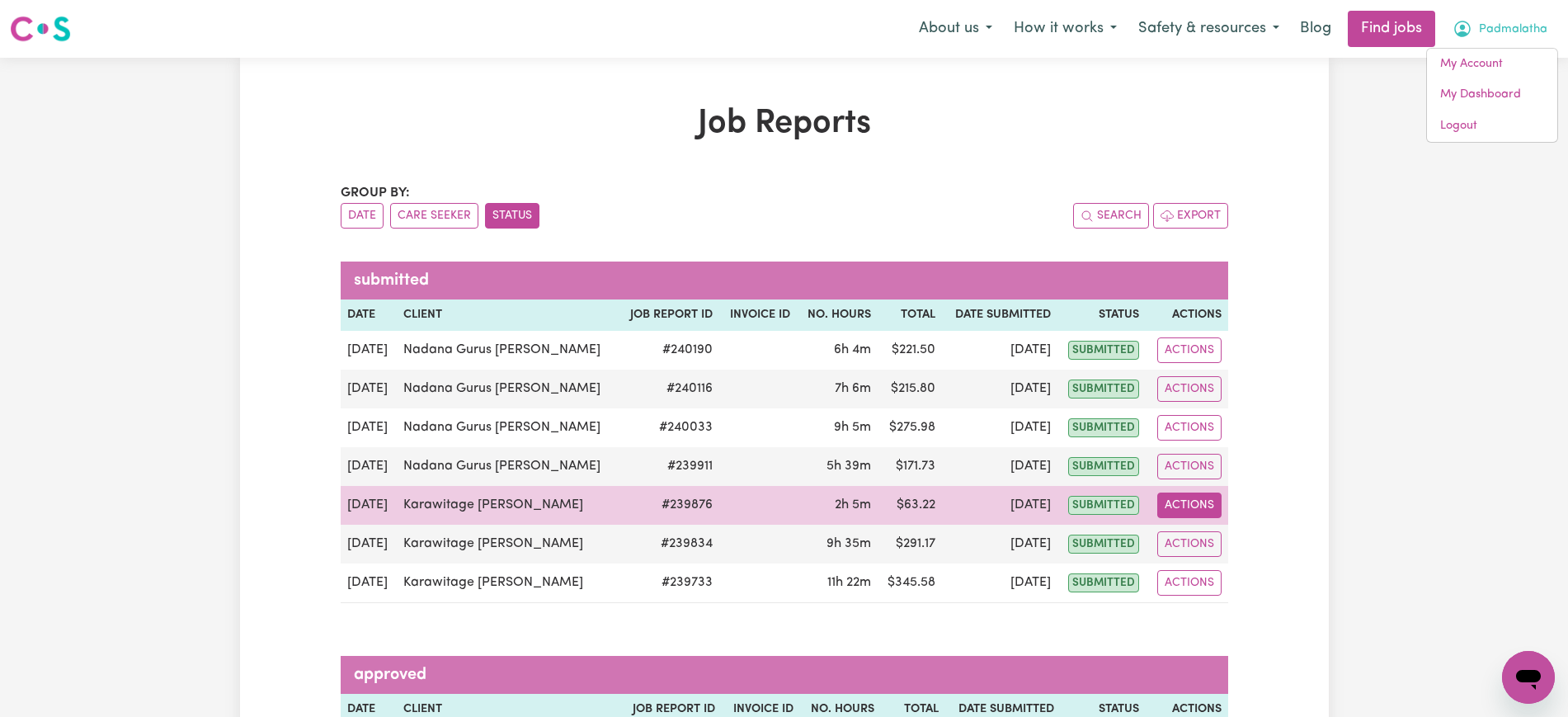
click at [1184, 508] on button "Actions" at bounding box center [1189, 505] width 64 height 25
click at [1203, 538] on link "View Job Report" at bounding box center [1230, 544] width 141 height 33
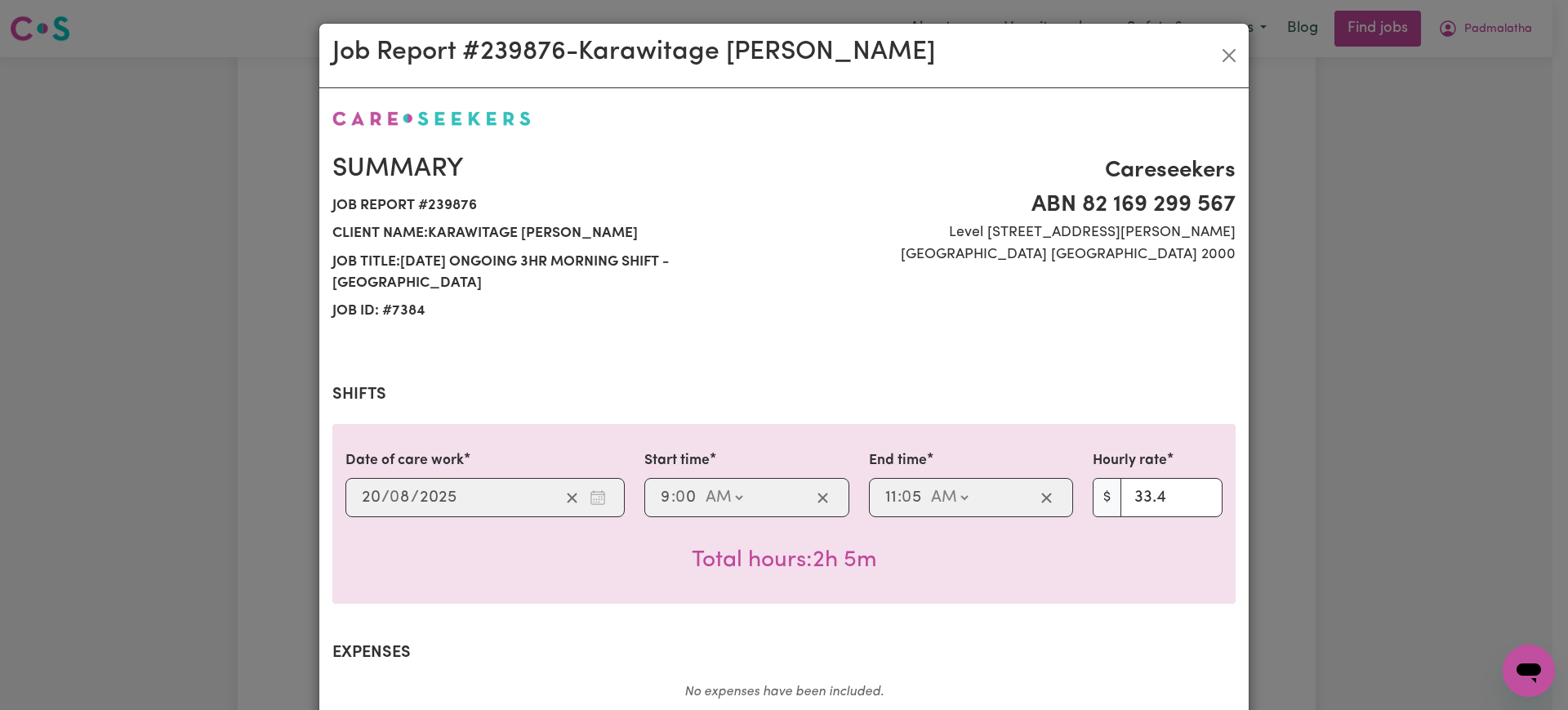
select select "33.4-Weekday"
click at [257, 268] on div "Job Report # 239876 - Karawitage [PERSON_NAME] Summary Job report # 239876 Clie…" at bounding box center [784, 355] width 1568 height 710
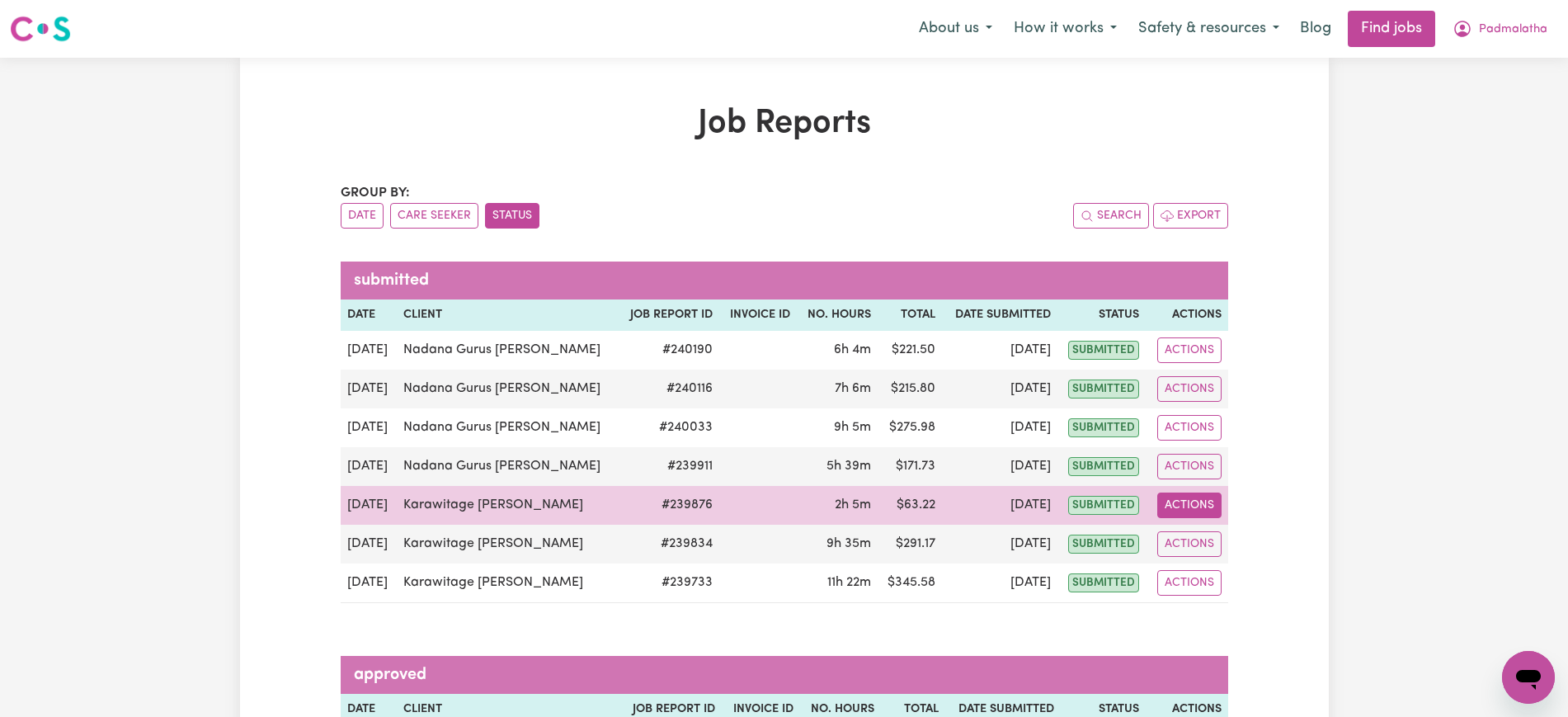
click at [1197, 506] on button "Actions" at bounding box center [1189, 505] width 64 height 25
click at [1198, 539] on link "View Job Report" at bounding box center [1230, 544] width 141 height 33
select select "33.4-Weekday"
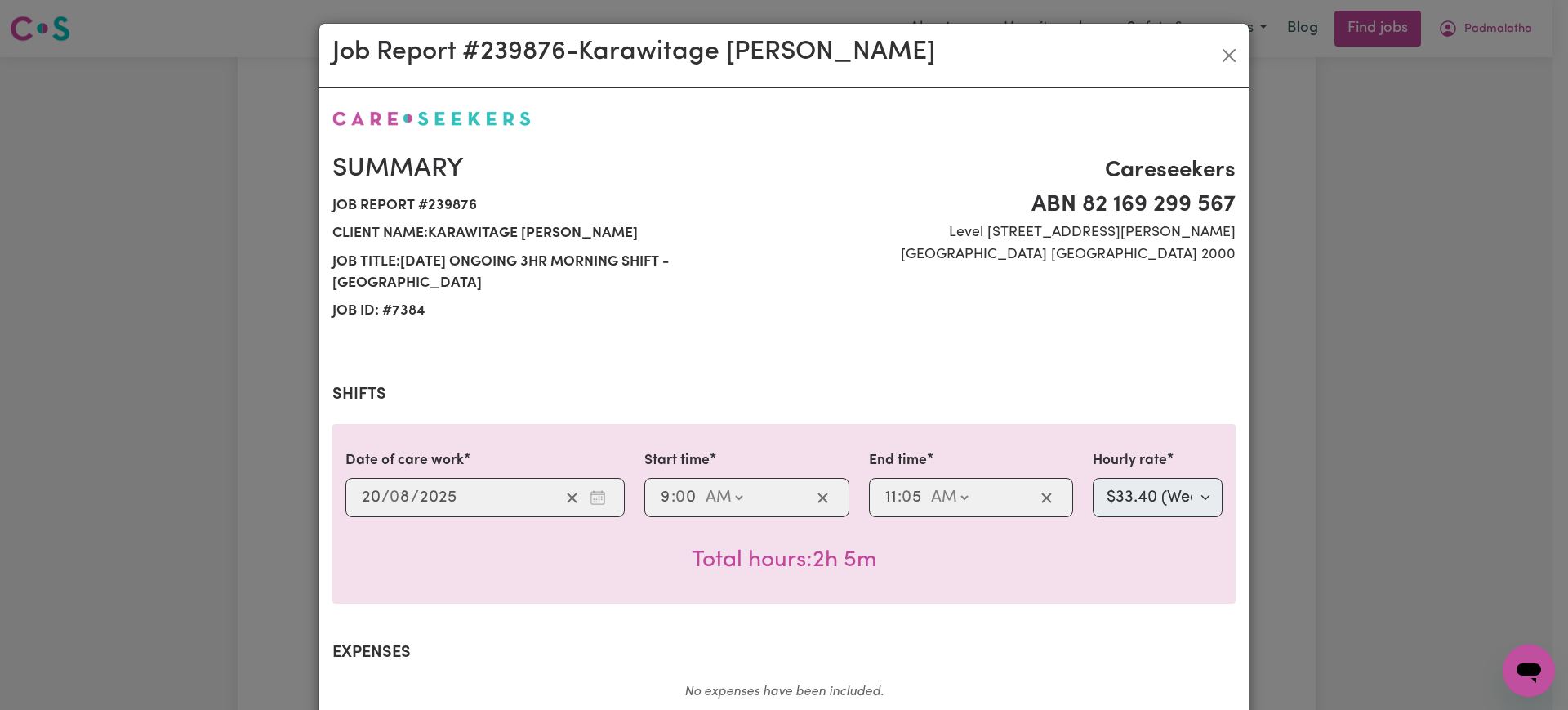
click at [1307, 434] on div "Job Report # 239876 - Karawitage [PERSON_NAME] Summary Job report # 239876 Clie…" at bounding box center [784, 355] width 1568 height 710
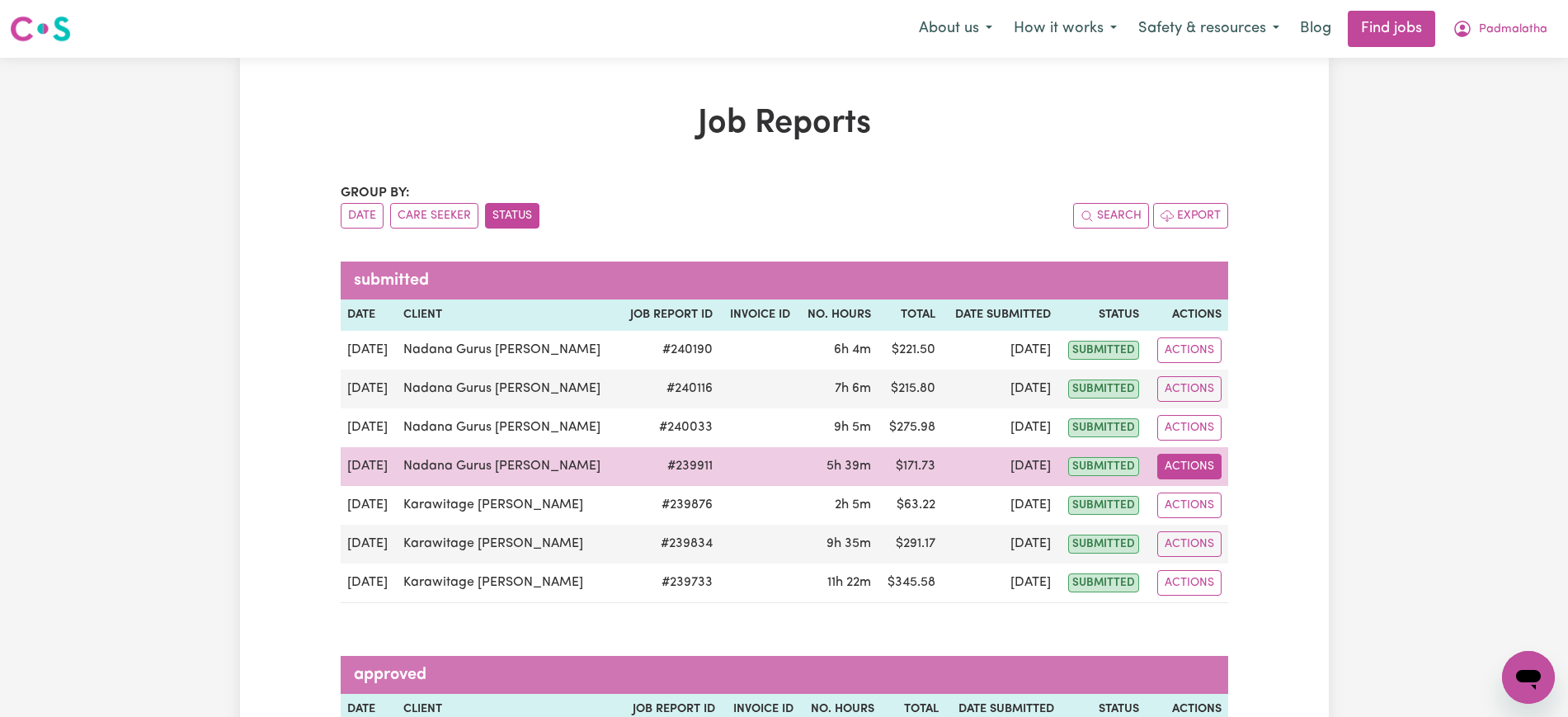
click at [1206, 460] on button "Actions" at bounding box center [1189, 467] width 64 height 25
click at [1225, 506] on link "View Job Report" at bounding box center [1230, 505] width 141 height 33
select select "pm"
select select "33.4-Weekday"
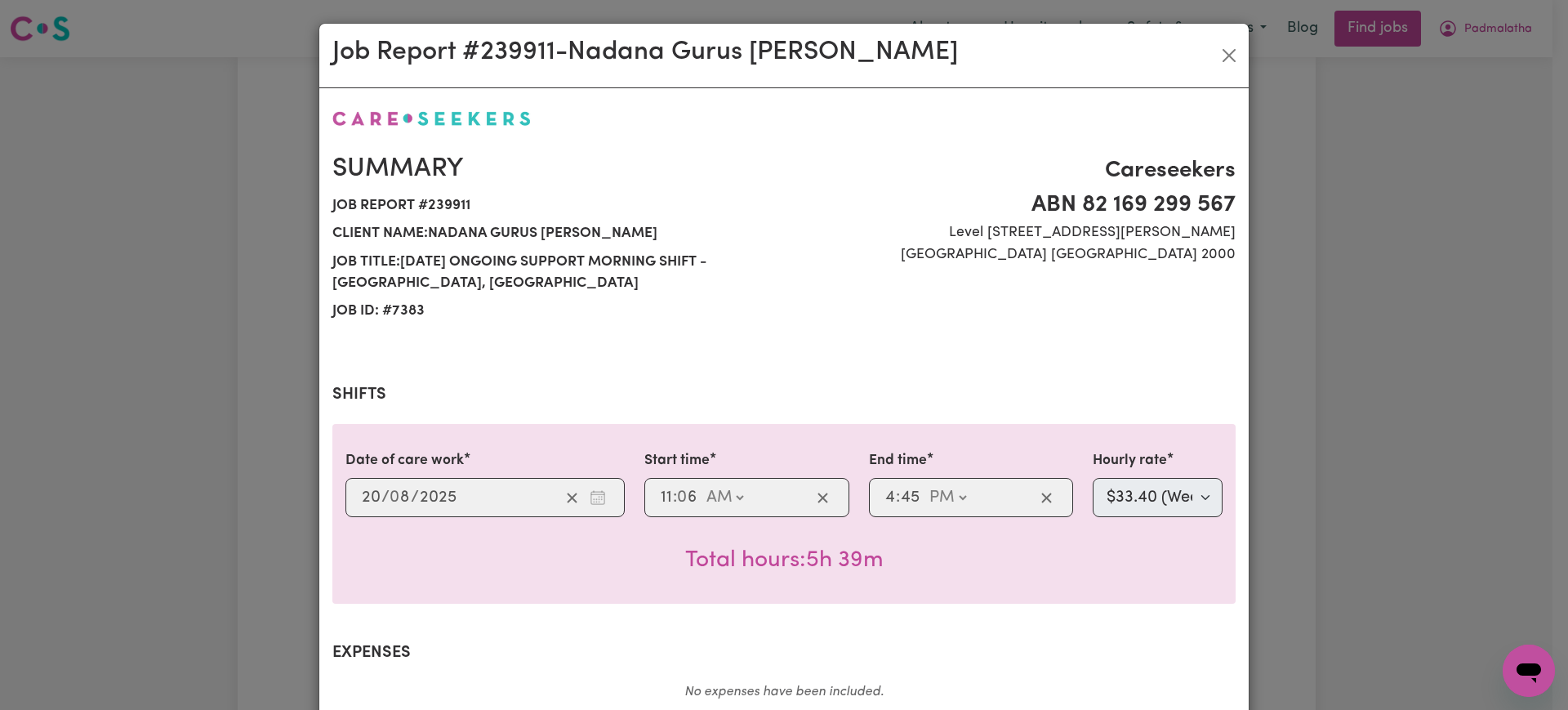
click at [1288, 499] on div "Job Report # 239911 - Nadana Gurus [PERSON_NAME] Summary Job report # 239911 Cl…" at bounding box center [784, 355] width 1568 height 710
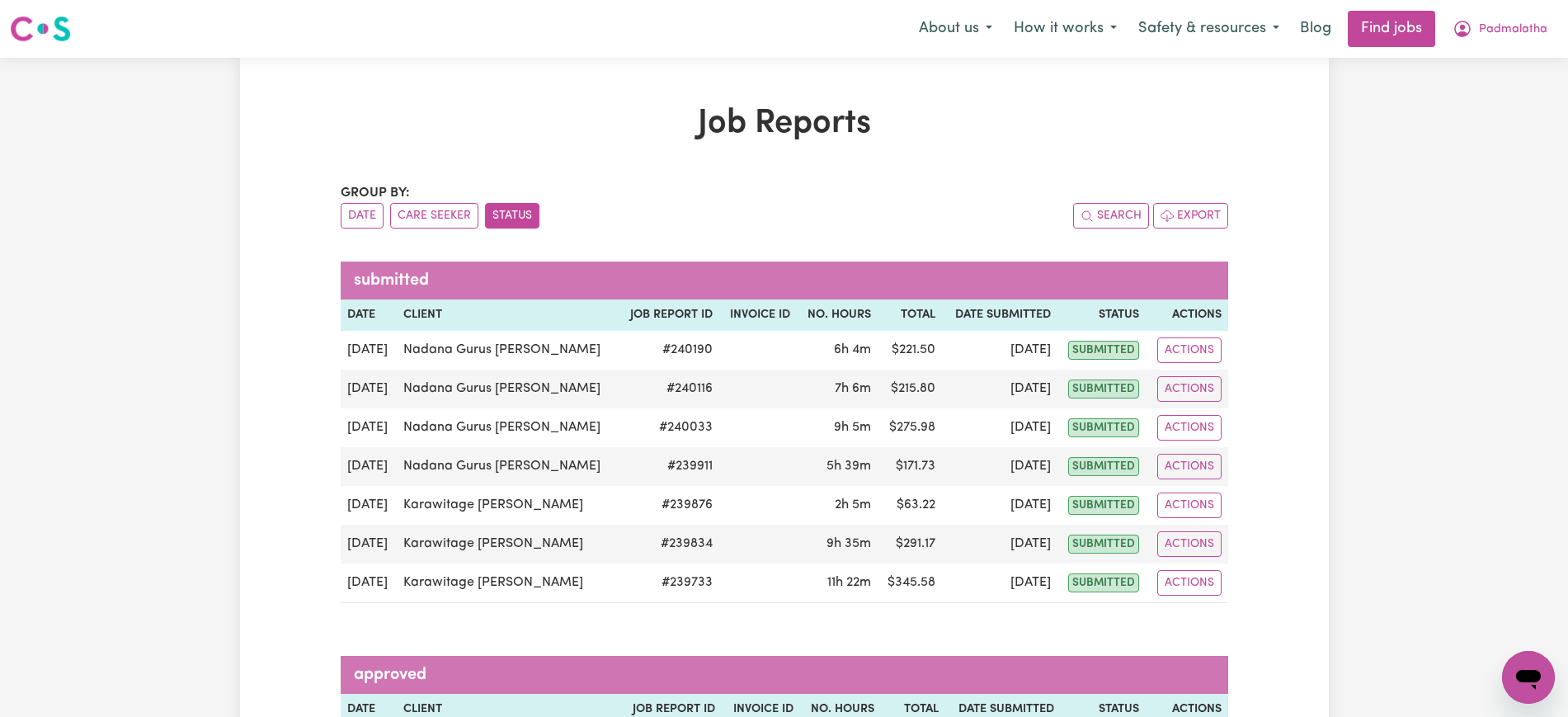
click at [381, 120] on h1 "Job Reports" at bounding box center [784, 124] width 887 height 40
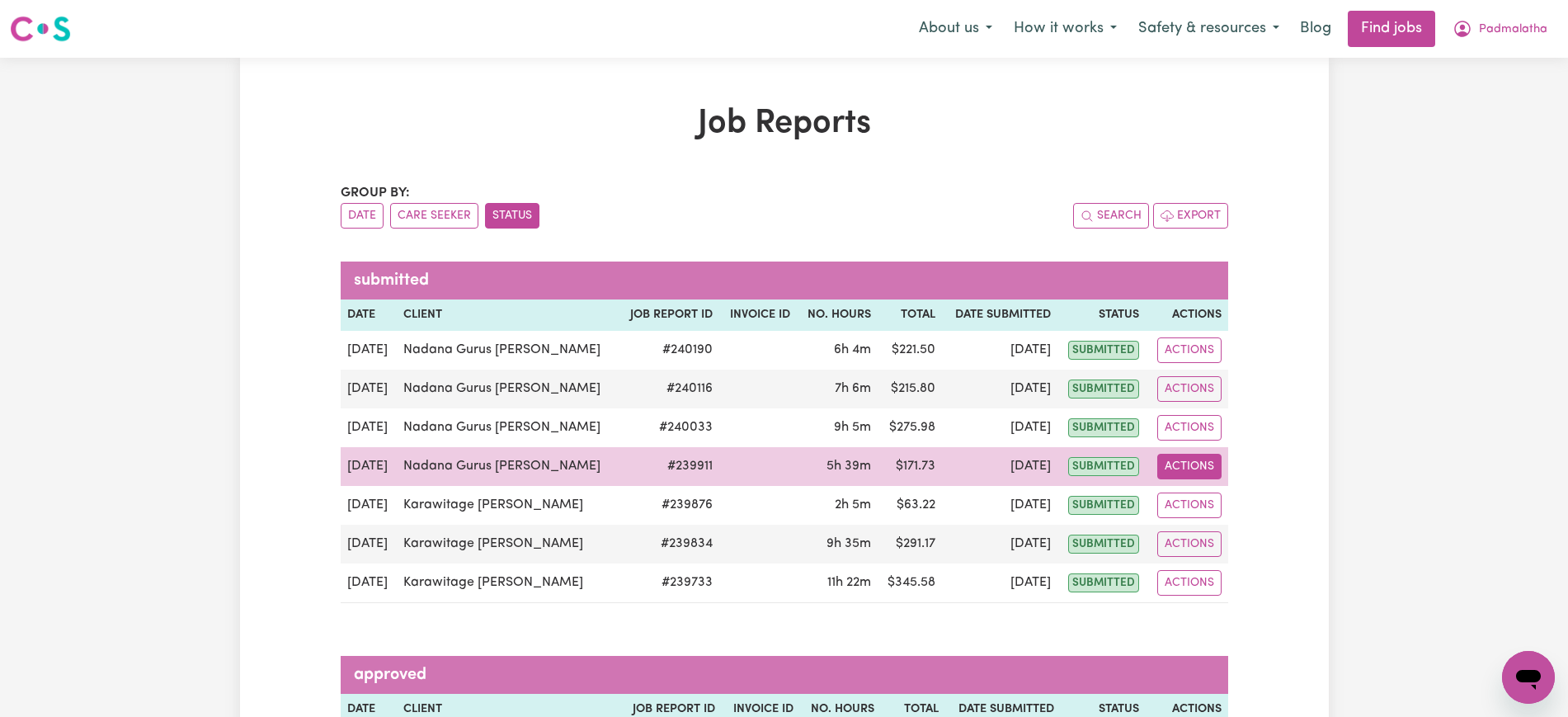
click at [1186, 464] on button "Actions" at bounding box center [1189, 467] width 64 height 25
click at [1187, 498] on link "View Job Report" at bounding box center [1230, 505] width 141 height 33
select select "pm"
select select "33.4-Weekday"
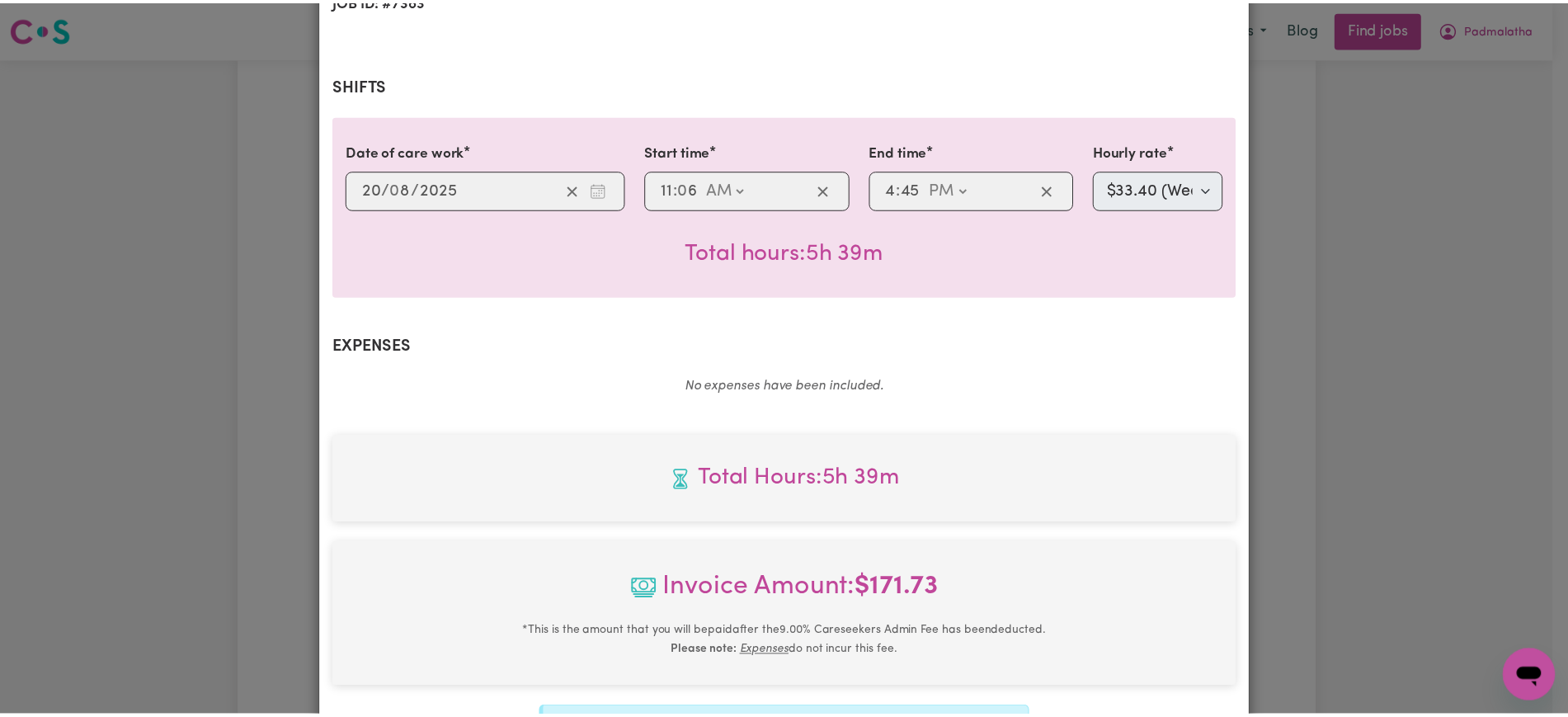
scroll to position [412, 0]
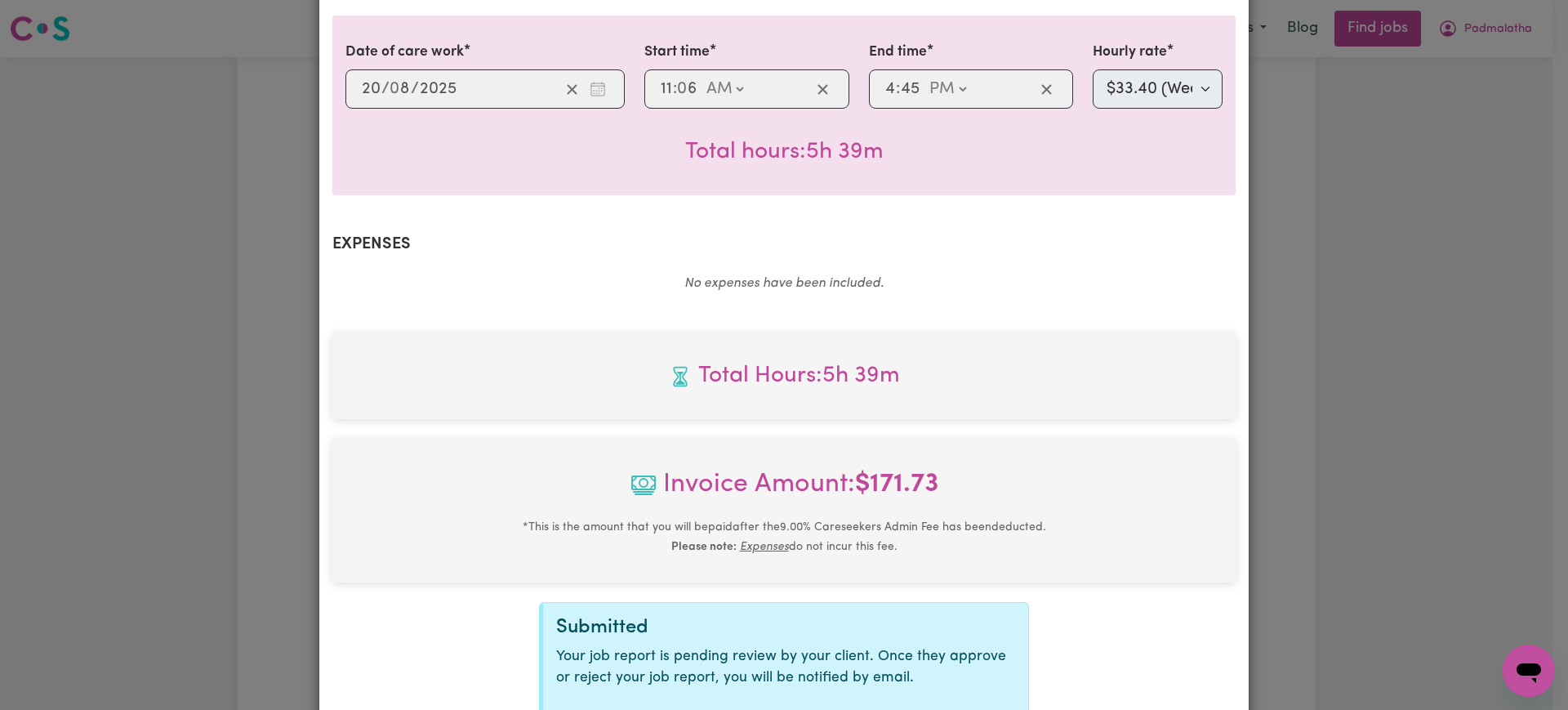
click at [1351, 416] on div "Job Report # 239911 - Nadana Gurus [PERSON_NAME] Summary Job report # 239911 Cl…" at bounding box center [784, 355] width 1568 height 710
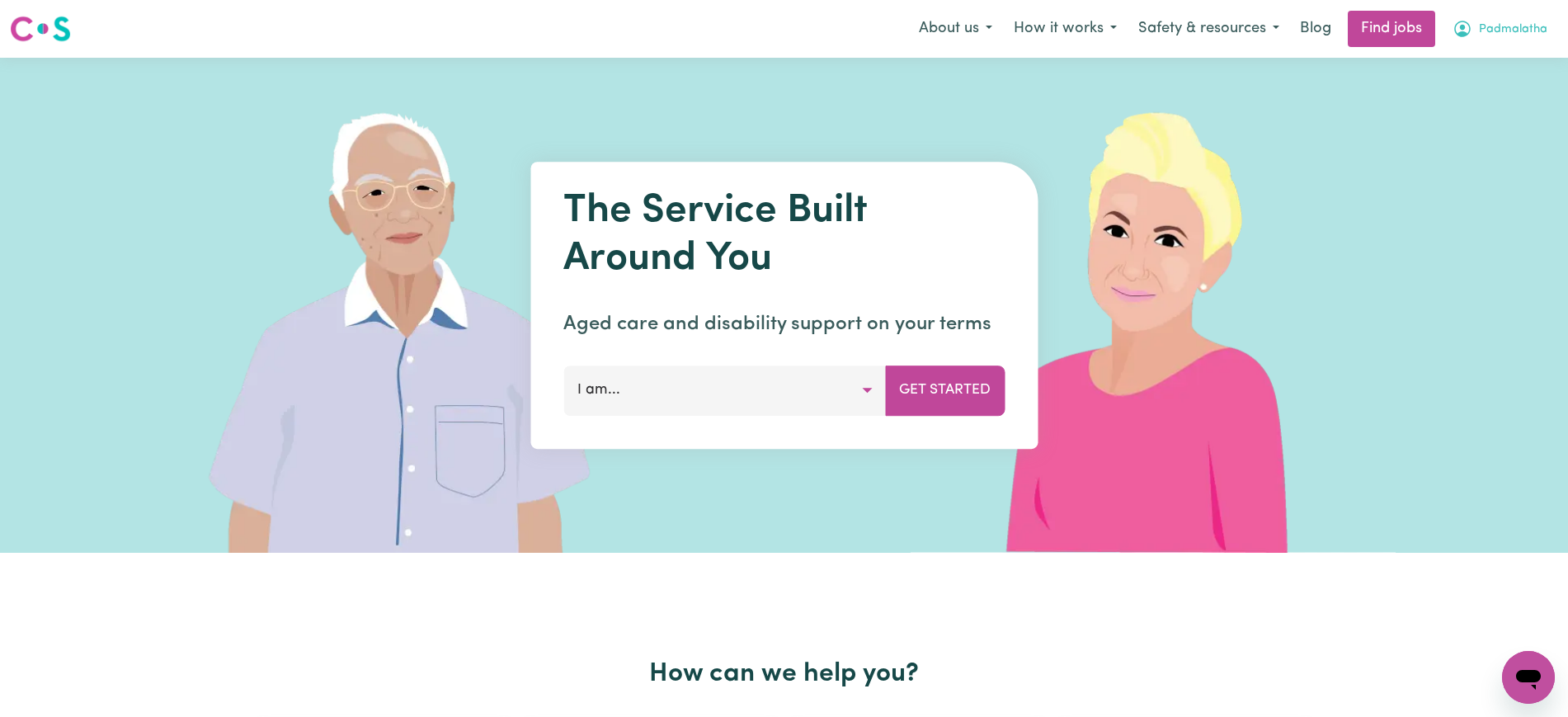
click at [1468, 23] on icon "My Account" at bounding box center [1463, 29] width 20 height 20
drag, startPoint x: 1458, startPoint y: 116, endPoint x: 1408, endPoint y: 102, distance: 51.9
click at [1458, 117] on link "Logout" at bounding box center [1492, 126] width 131 height 32
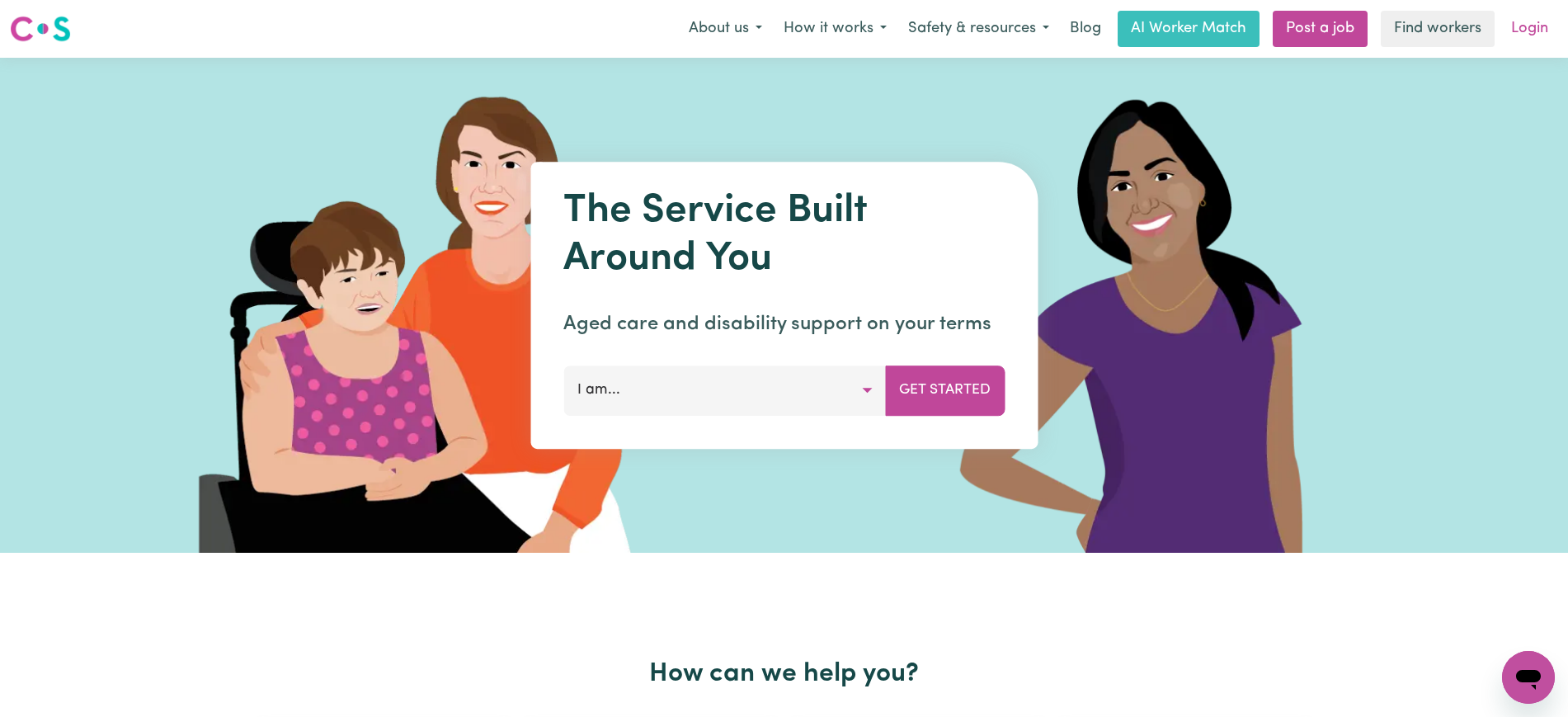
click at [1524, 34] on link "Login" at bounding box center [1529, 29] width 57 height 36
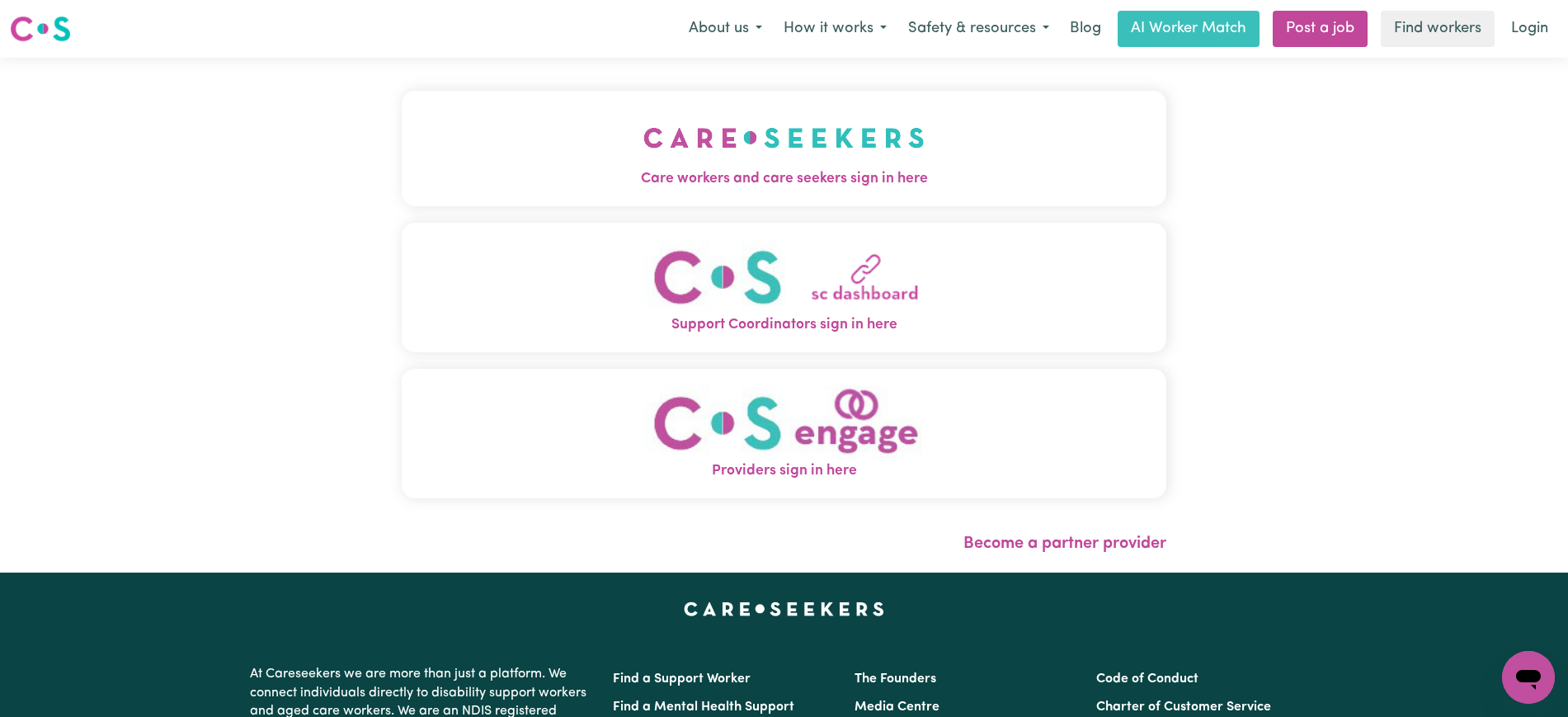
click at [857, 431] on img "Providers sign in here" at bounding box center [784, 422] width 281 height 75
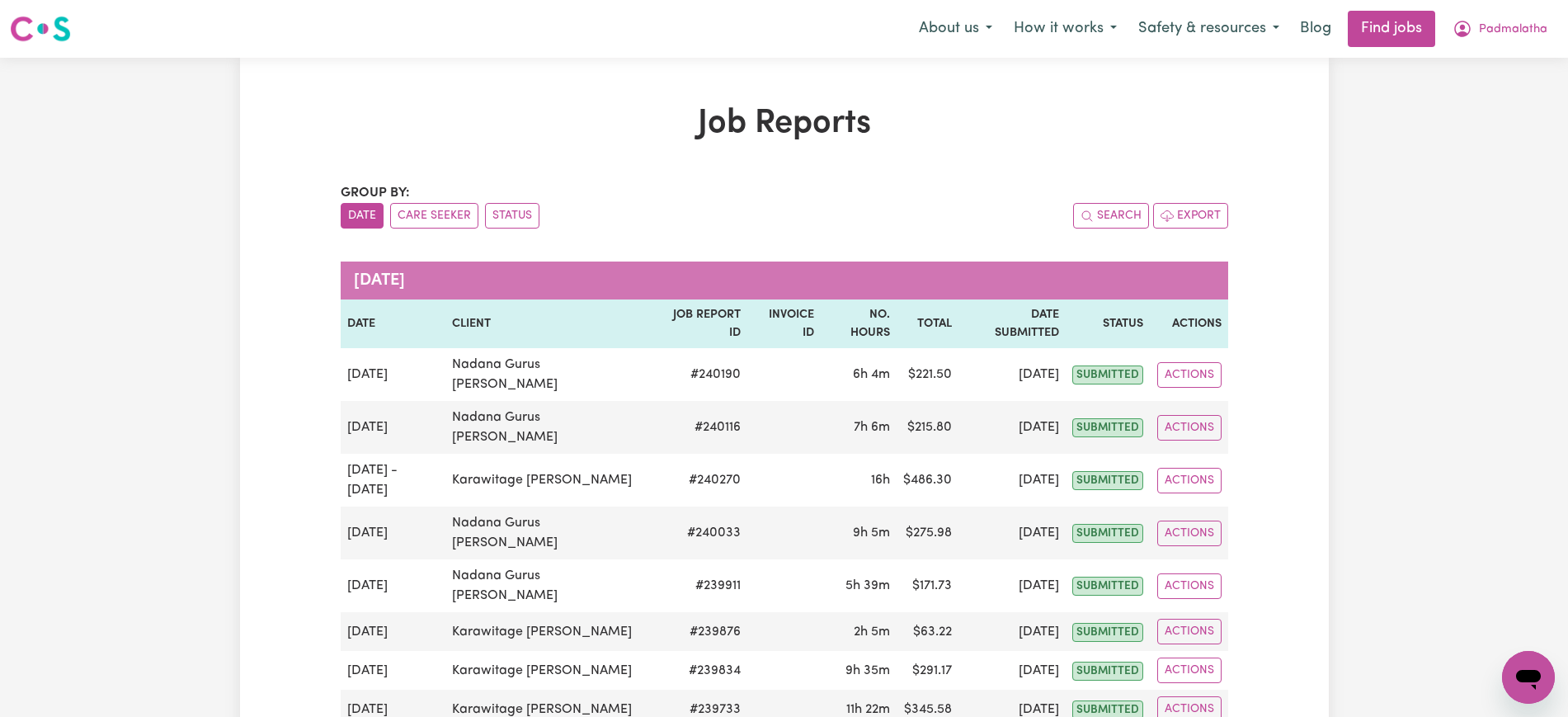
click at [348, 118] on h1 "Job Reports" at bounding box center [784, 124] width 887 height 40
click at [515, 223] on button "Status" at bounding box center [512, 216] width 54 height 25
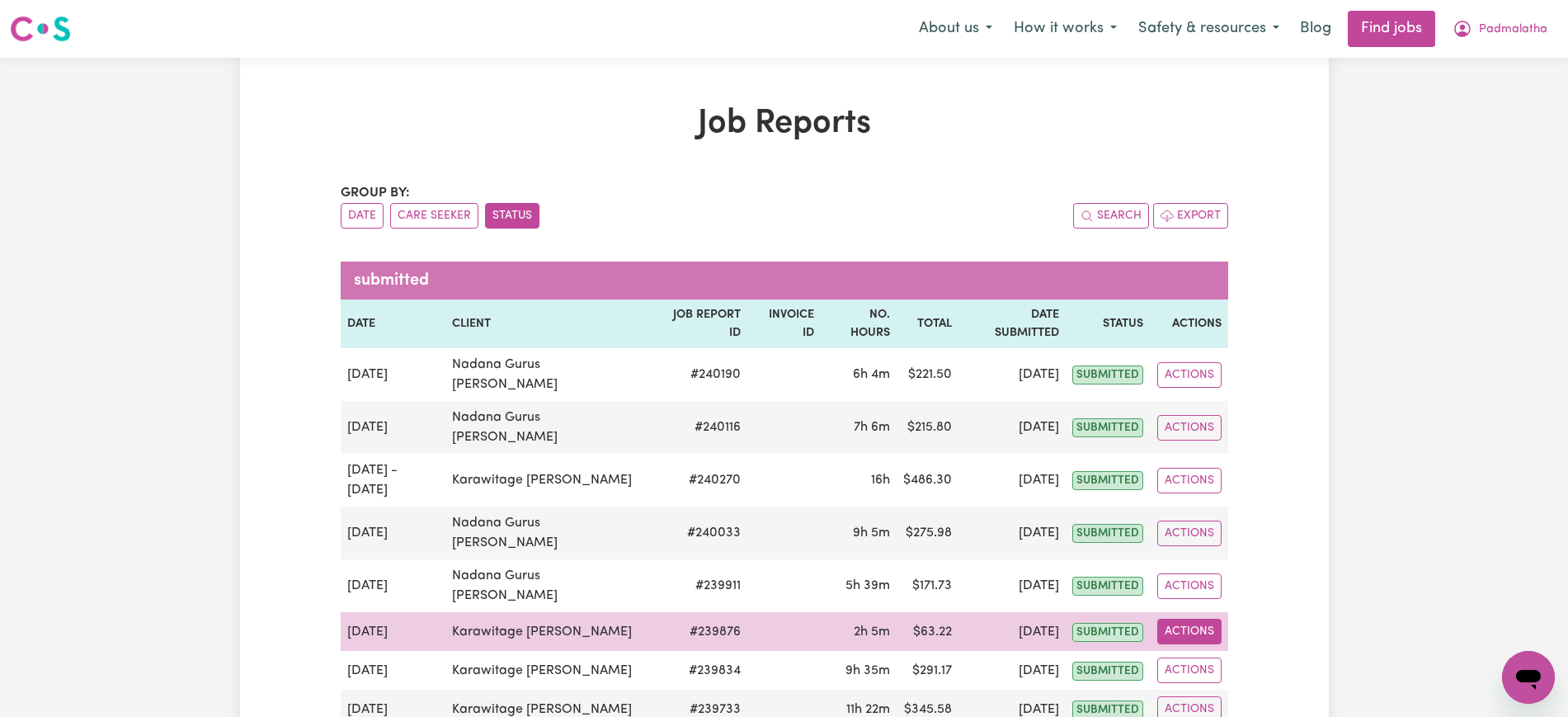
click at [1211, 619] on button "Actions" at bounding box center [1189, 632] width 64 height 25
click at [1209, 654] on link "View Job Report" at bounding box center [1228, 670] width 141 height 33
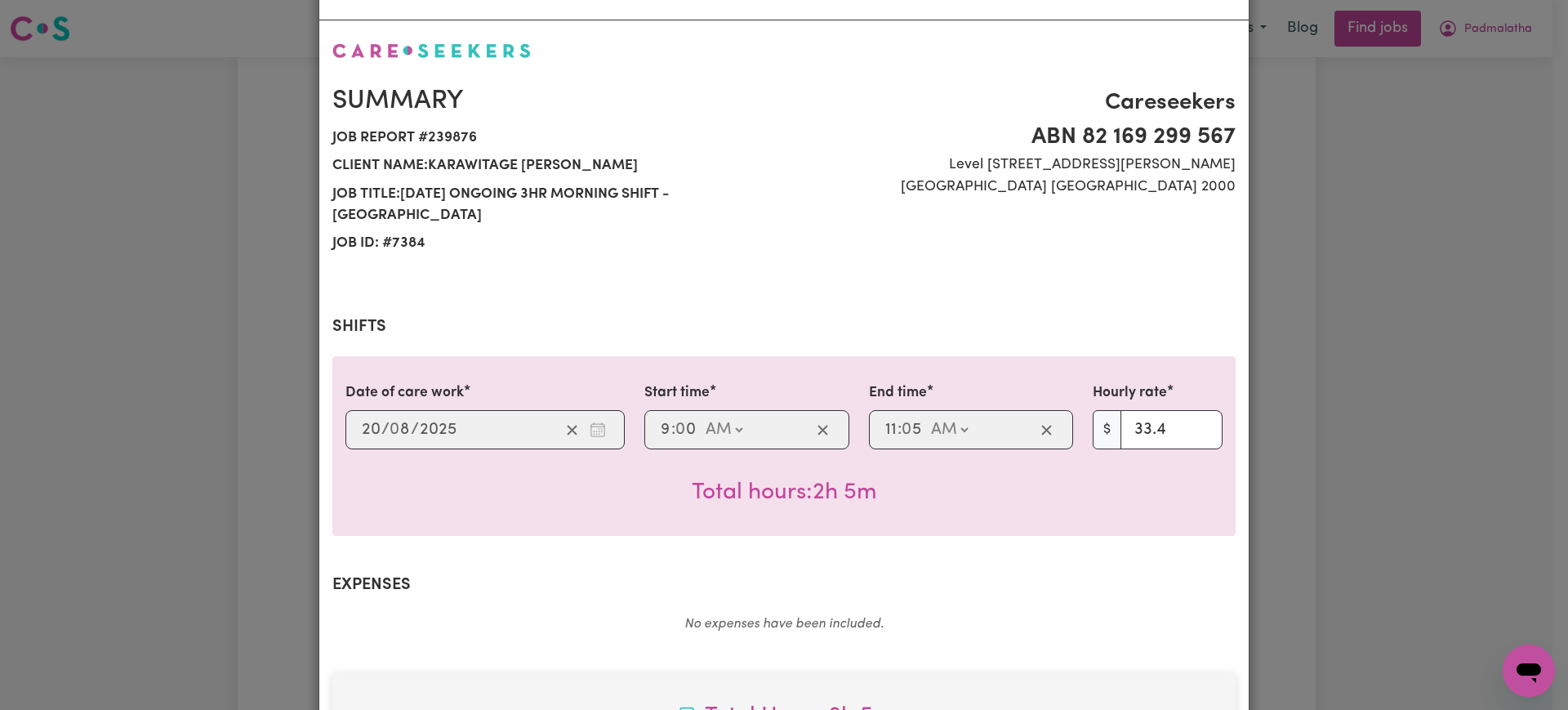
select select "33.4-Weekday"
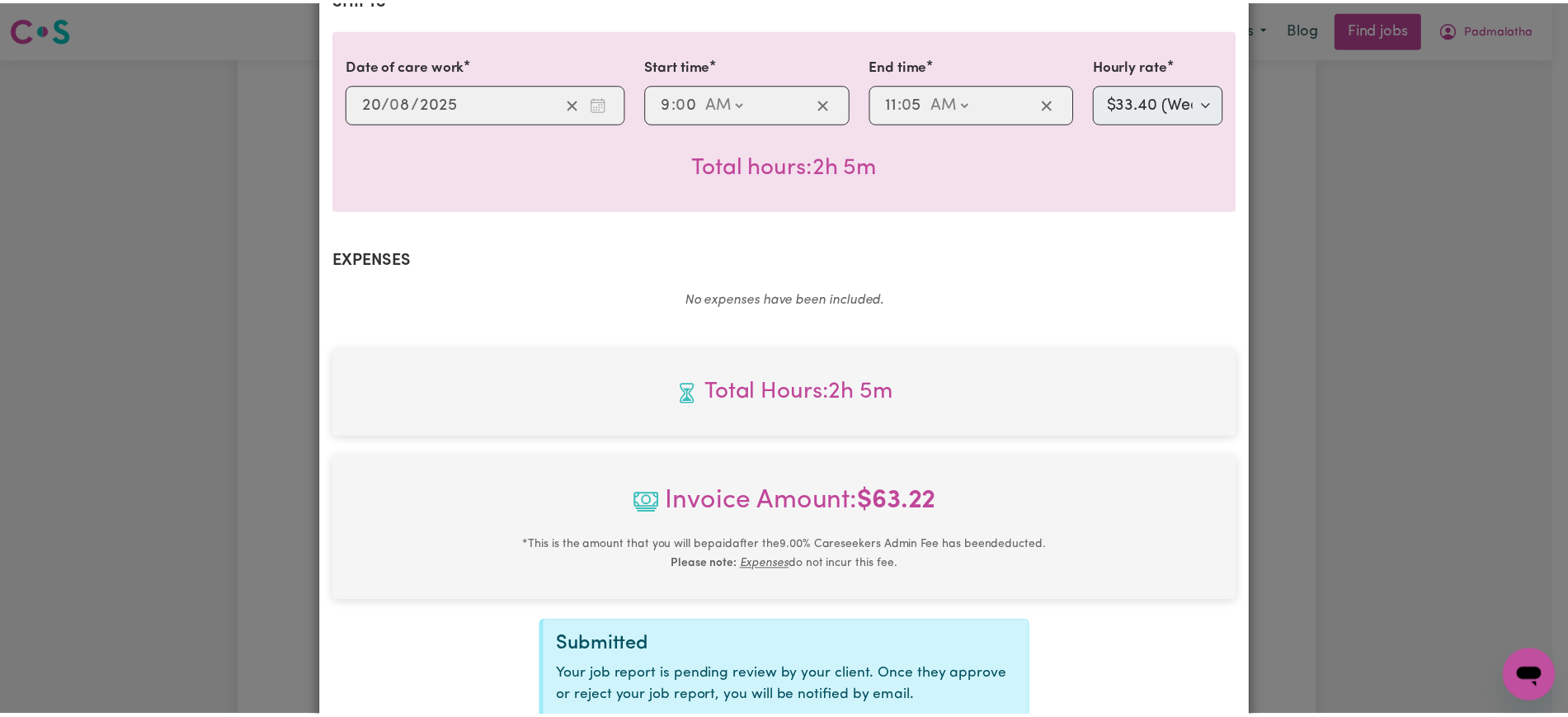
scroll to position [512, 0]
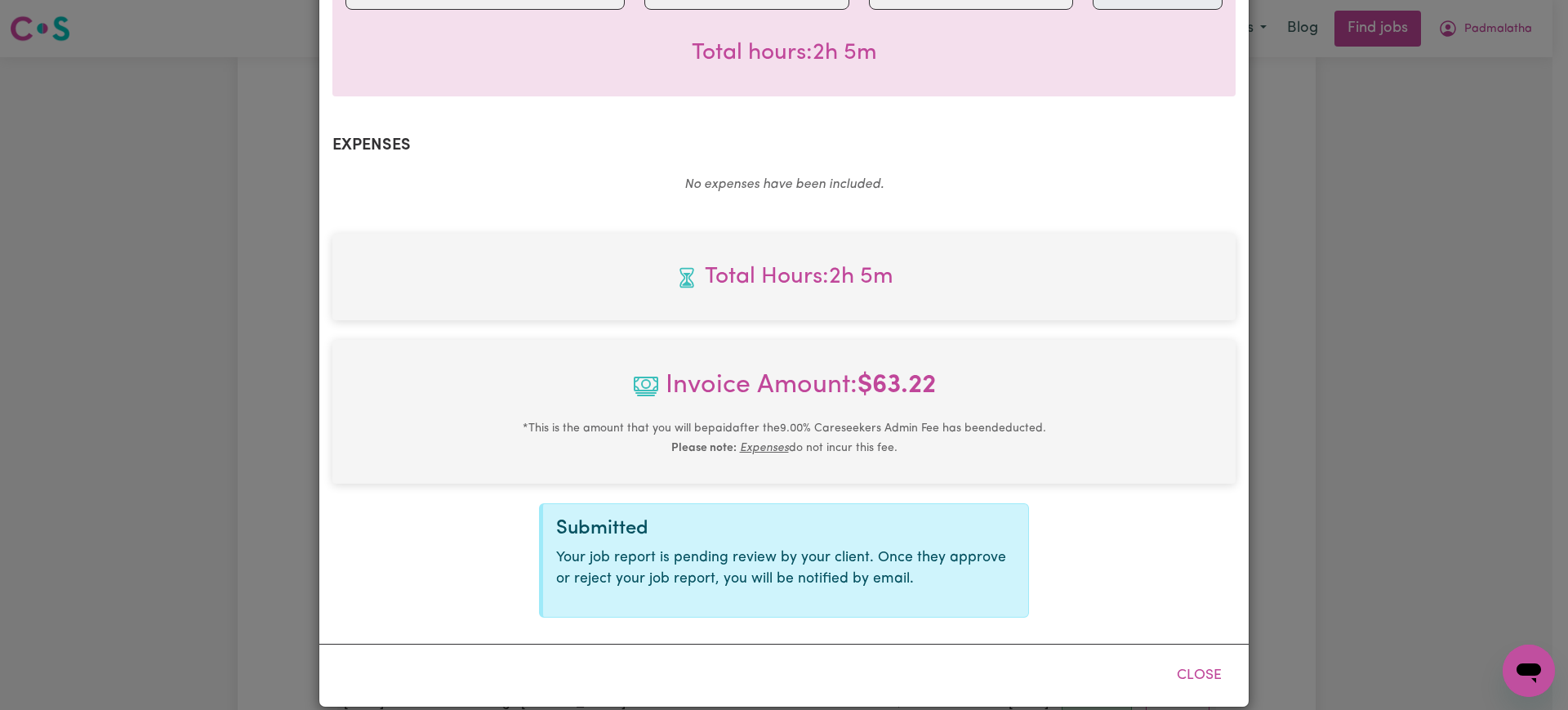
click at [1363, 469] on div "Job Report # 239876 - Karawitage [PERSON_NAME] Summary Job report # 239876 Clie…" at bounding box center [784, 355] width 1568 height 710
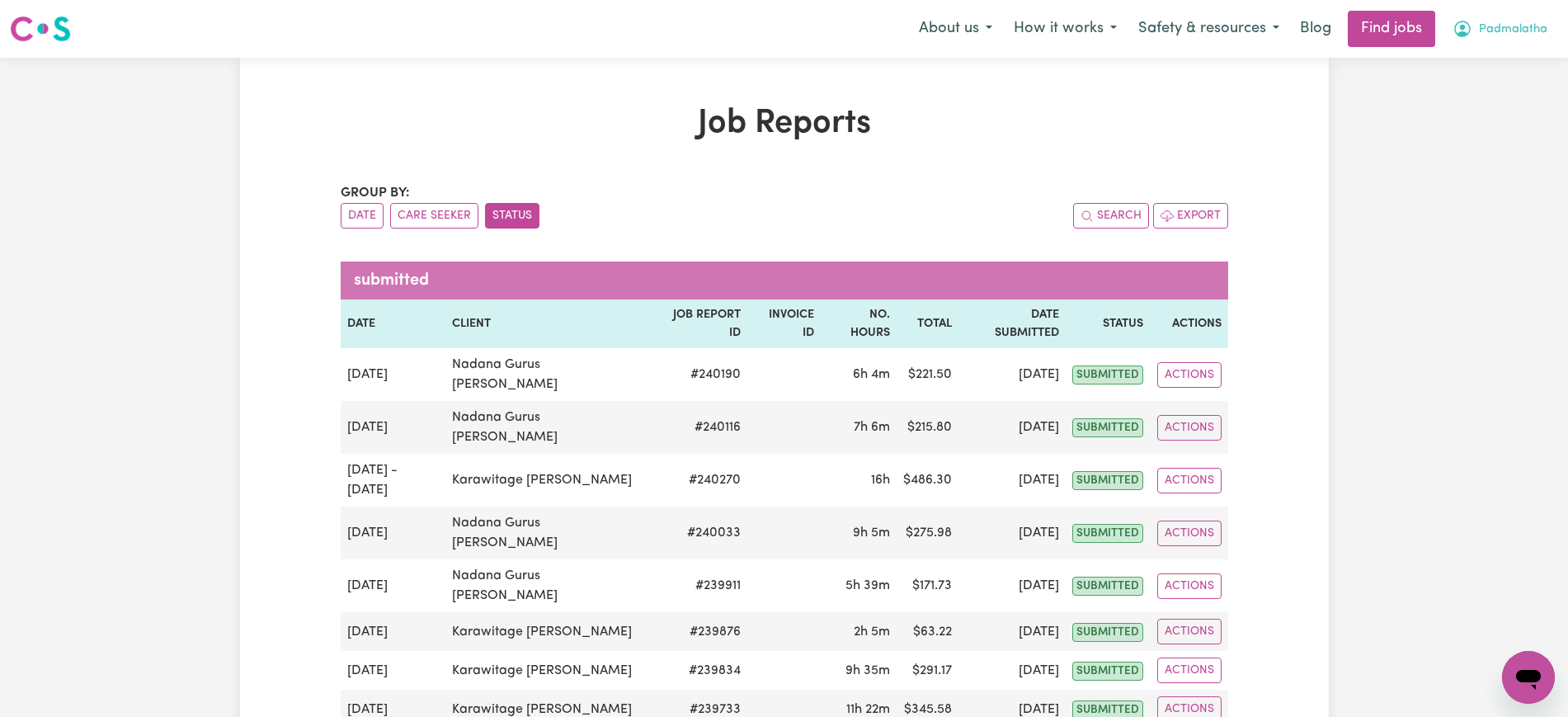
click at [1471, 21] on icon "My Account" at bounding box center [1463, 29] width 20 height 20
click at [1474, 129] on link "Logout" at bounding box center [1492, 126] width 131 height 32
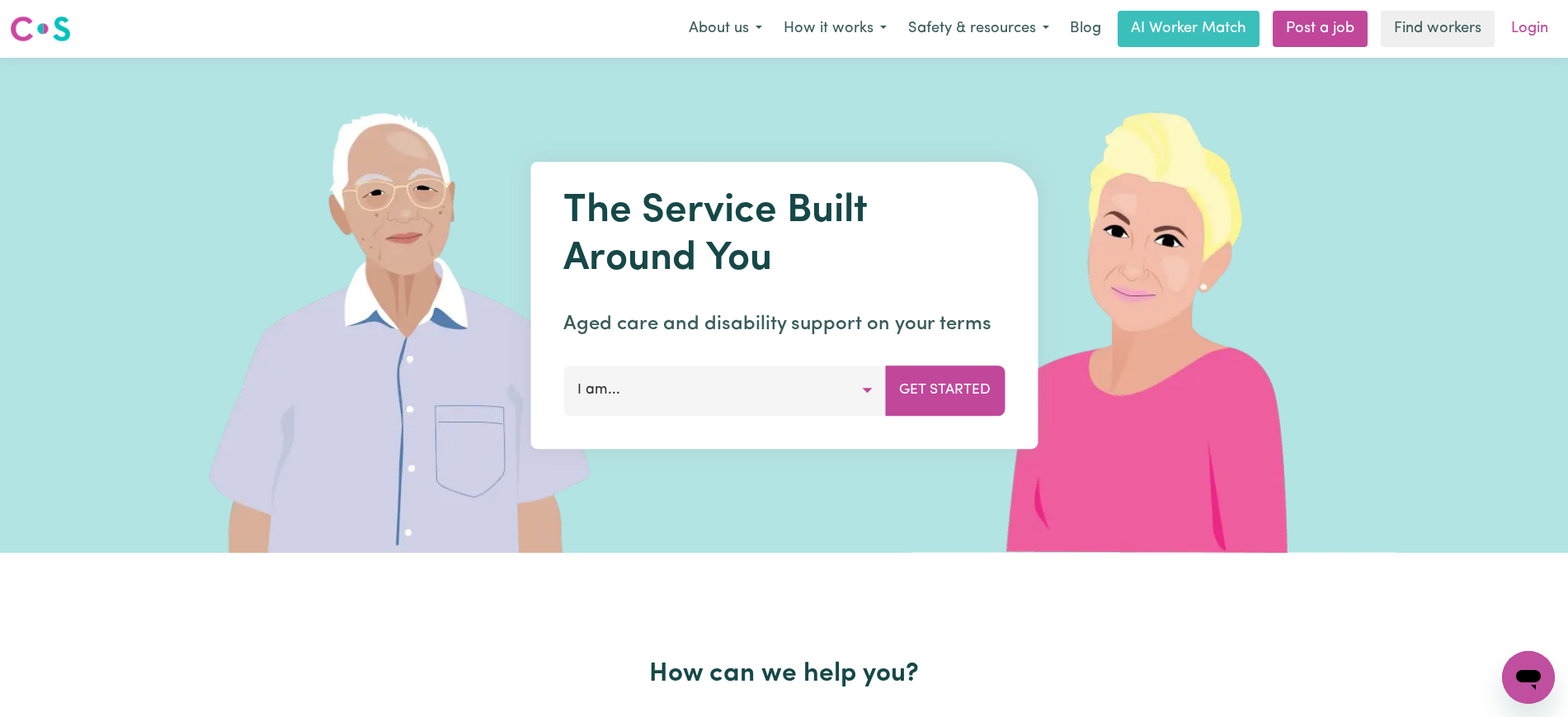
click at [1529, 20] on link "Login" at bounding box center [1529, 29] width 57 height 36
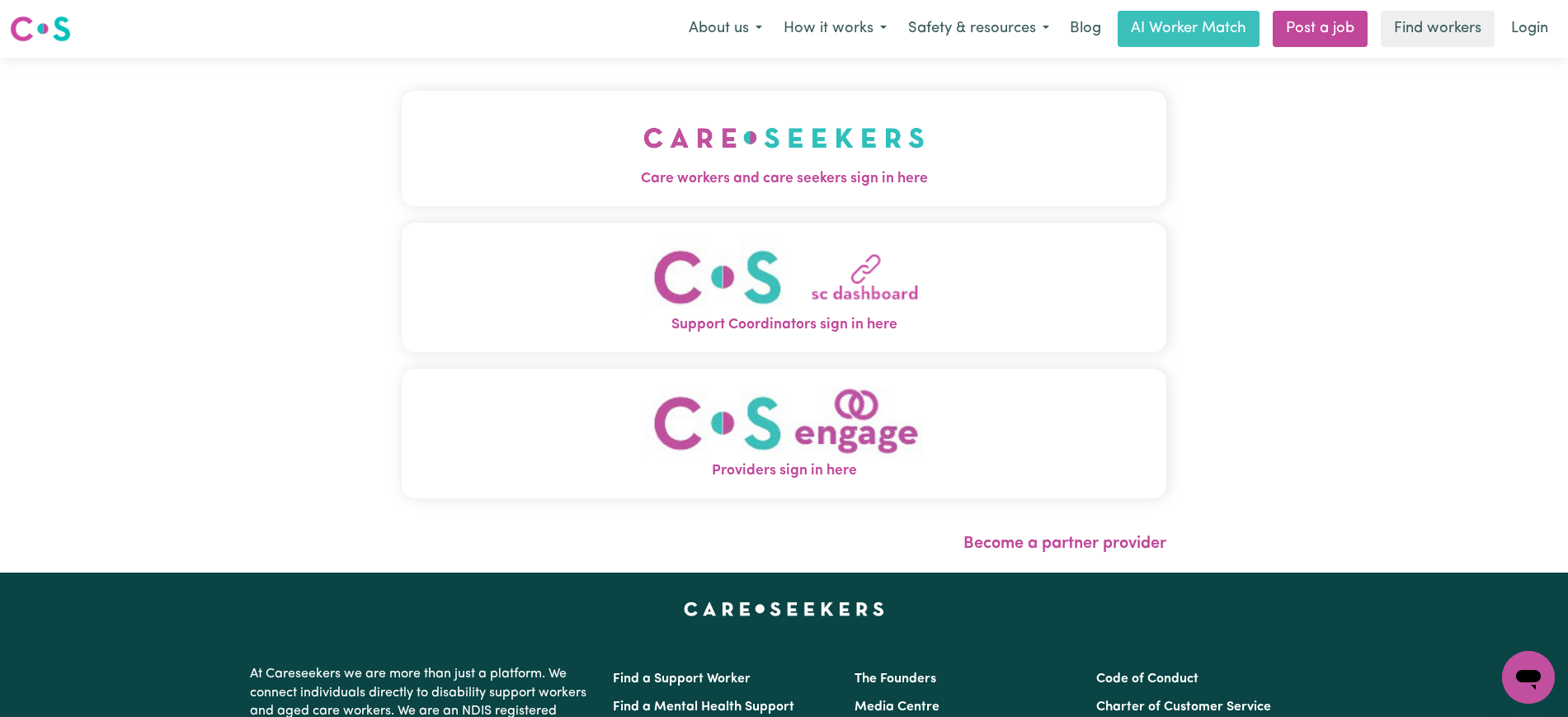
click at [969, 140] on button "Care workers and care seekers sign in here" at bounding box center [784, 148] width 765 height 115
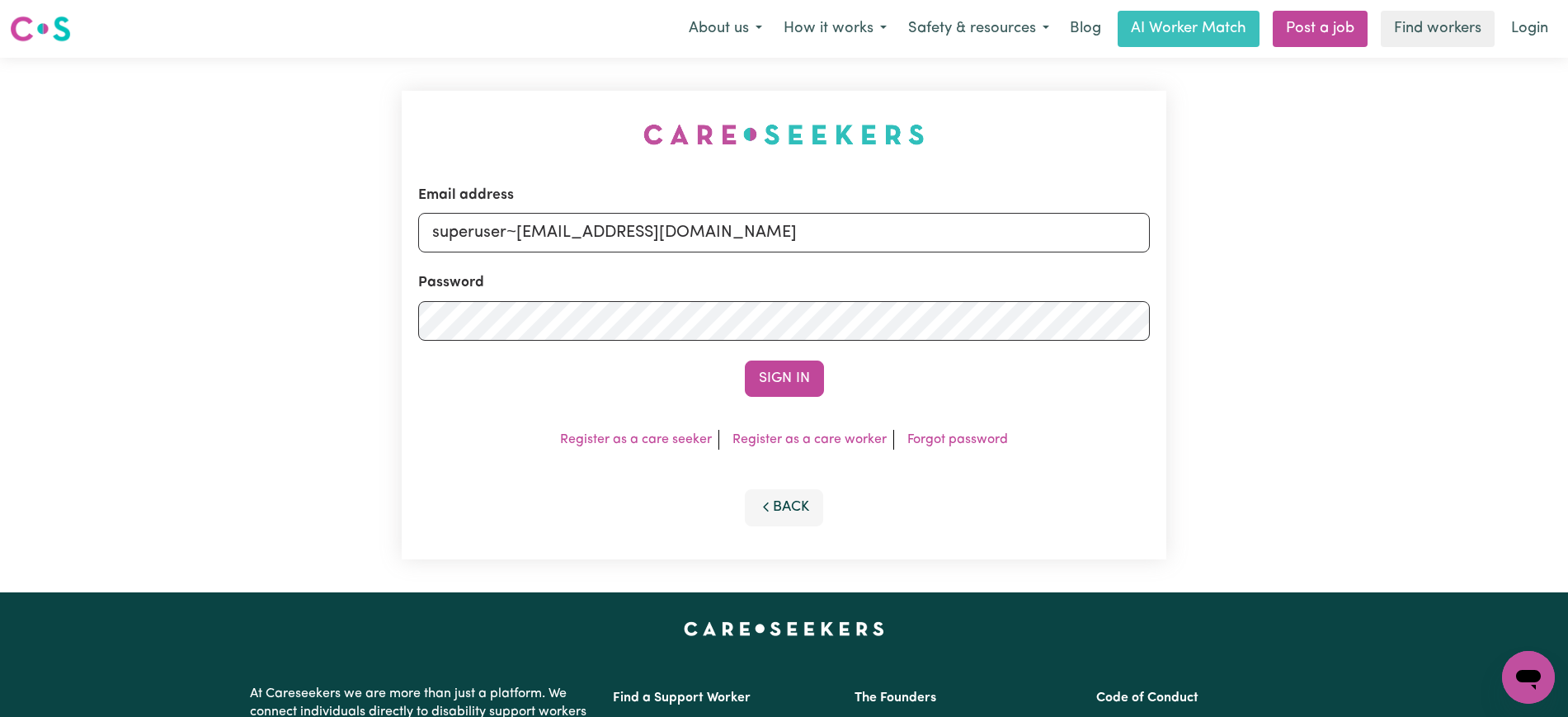
click at [514, 88] on div "Email address superuser~PwiJE@yahoo.com Password Sign In Register as a care see…" at bounding box center [783, 325] width 784 height 535
drag, startPoint x: 515, startPoint y: 229, endPoint x: 1518, endPoint y: 308, distance: 1006.1
click at [1518, 308] on div "Email address superuser~PwiJE@yahoo.com Password Sign In Register as a care see…" at bounding box center [784, 325] width 1568 height 535
type input "superuser~KamalanathanKNC@careseekers.com.au"
click at [745, 361] on button "Sign In" at bounding box center [784, 379] width 79 height 36
